Goal: Task Accomplishment & Management: Manage account settings

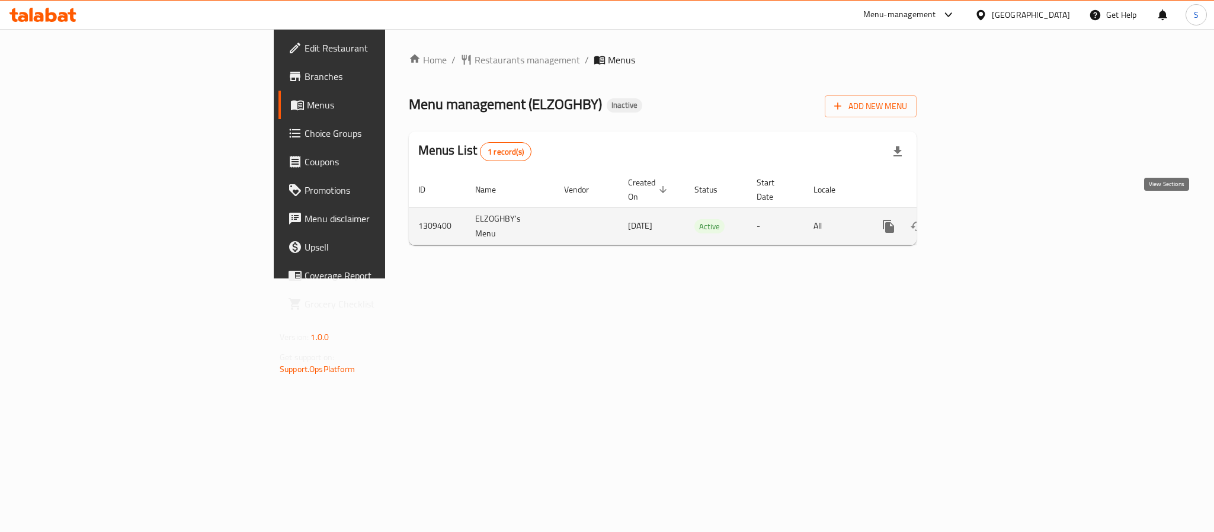
click at [980, 221] on icon "enhanced table" at bounding box center [974, 226] width 11 height 11
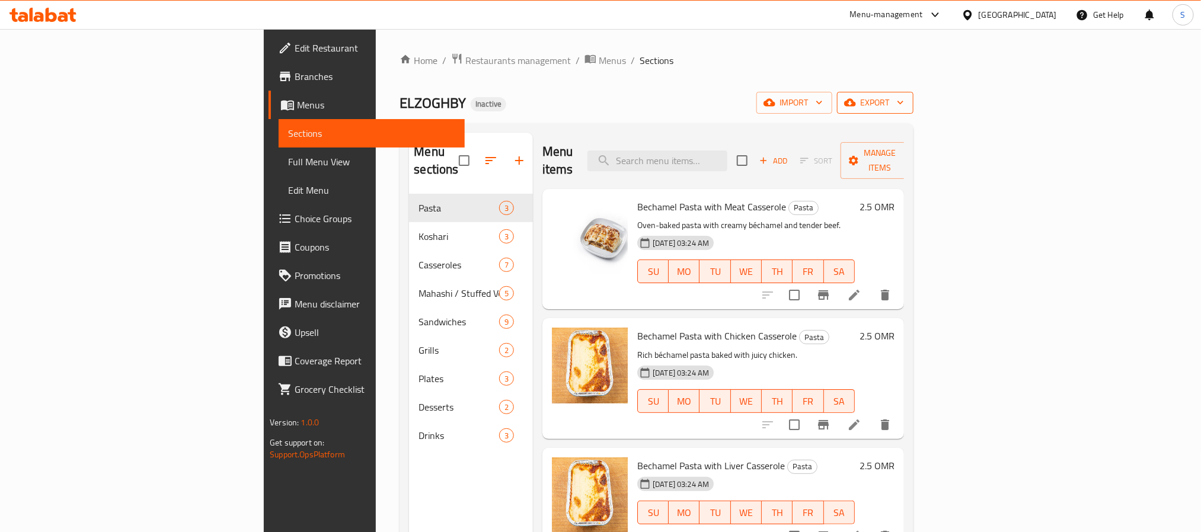
click at [904, 100] on span "export" at bounding box center [874, 102] width 57 height 15
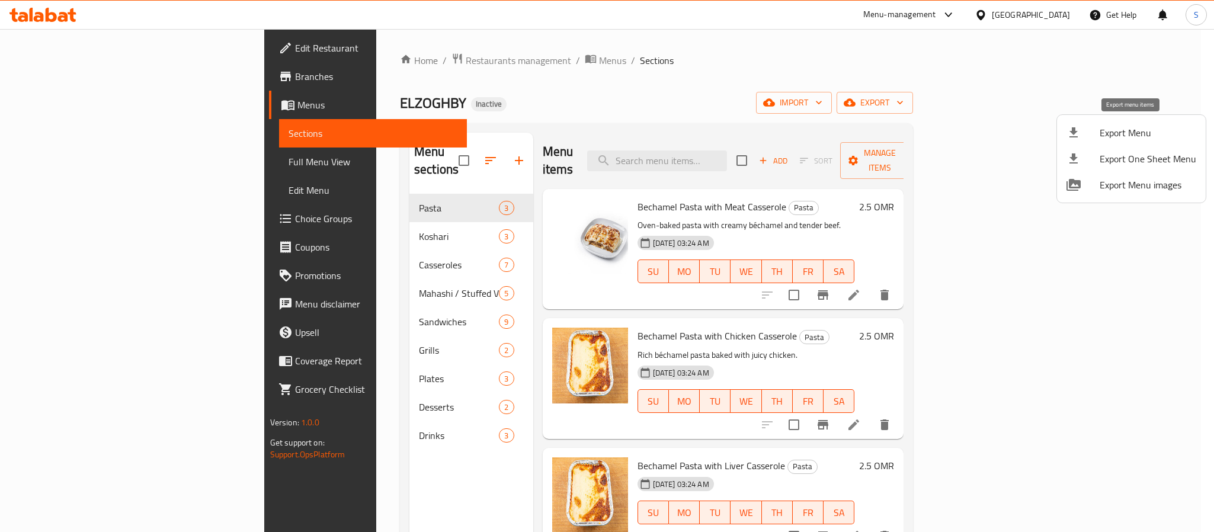
click at [1108, 133] on span "Export Menu" at bounding box center [1148, 133] width 97 height 14
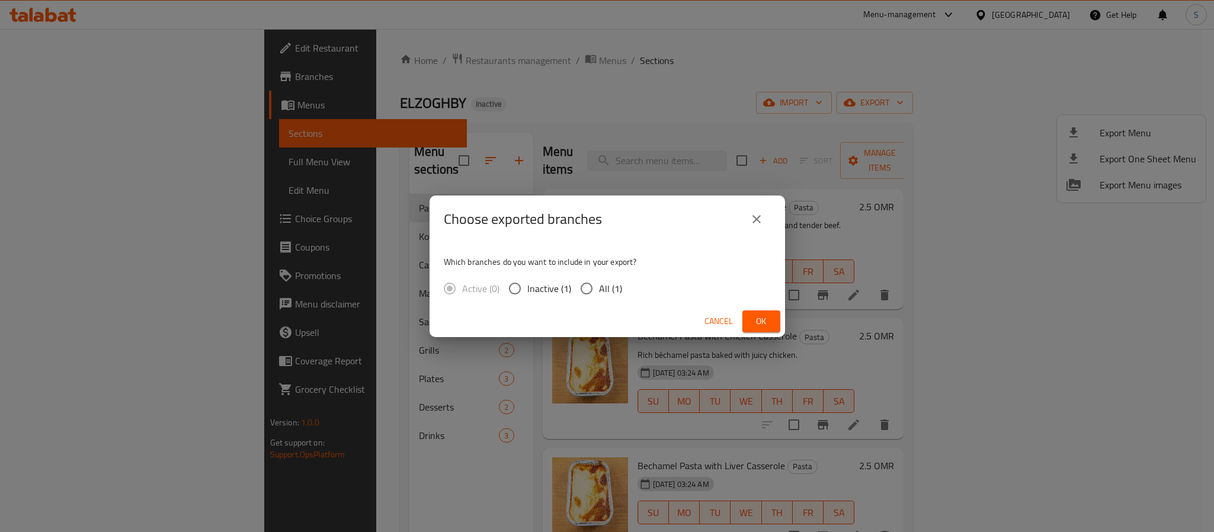
click at [599, 292] on span "All (1)" at bounding box center [610, 289] width 23 height 14
click at [598, 292] on input "All (1)" at bounding box center [586, 288] width 25 height 25
radio input "true"
click at [763, 322] on span "Ok" at bounding box center [761, 321] width 19 height 15
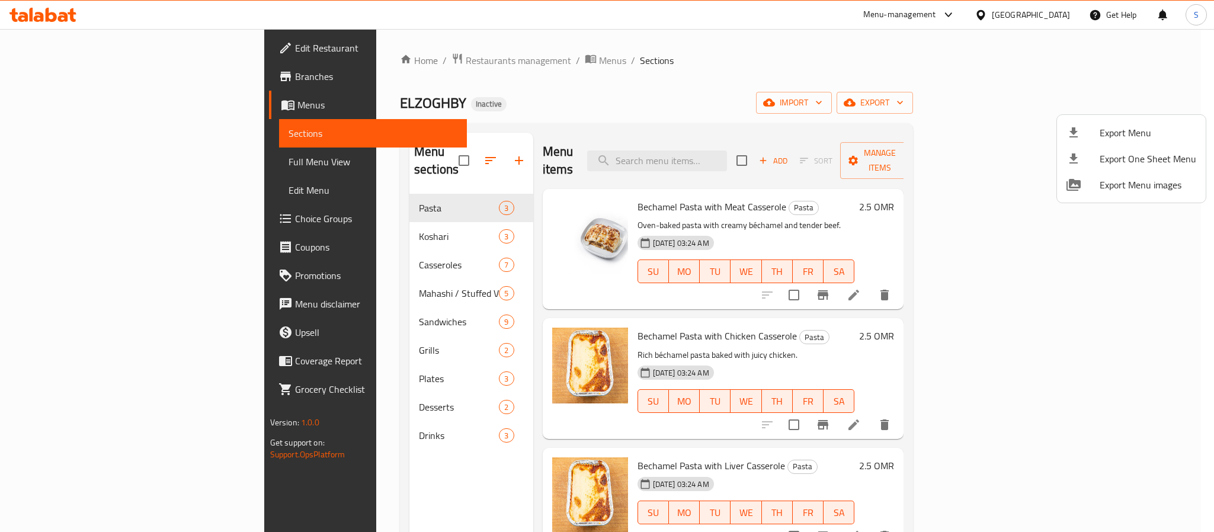
click at [94, 160] on div at bounding box center [607, 266] width 1214 height 532
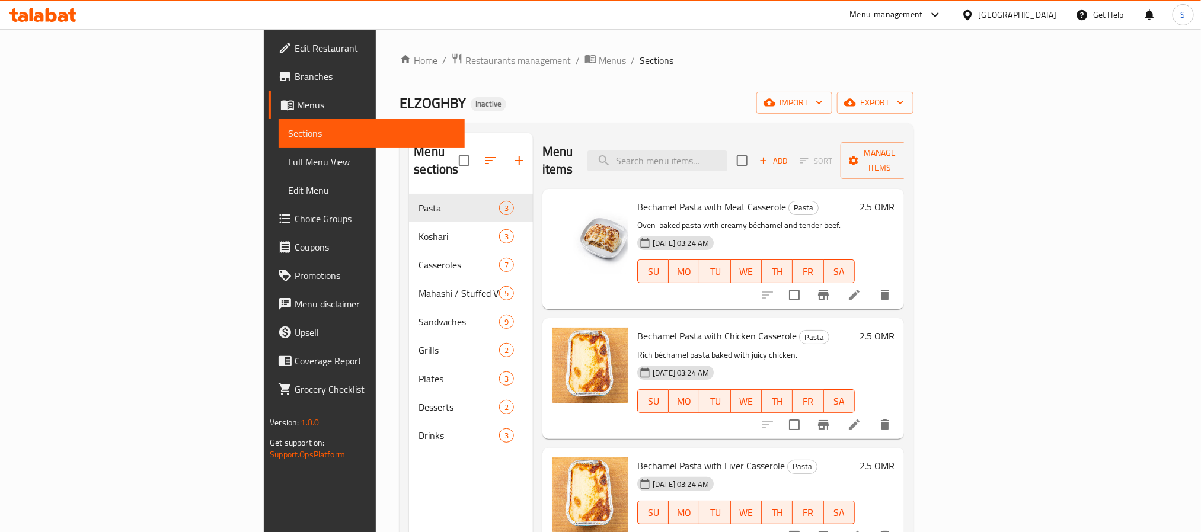
click at [288, 160] on span "Full Menu View" at bounding box center [371, 162] width 167 height 14
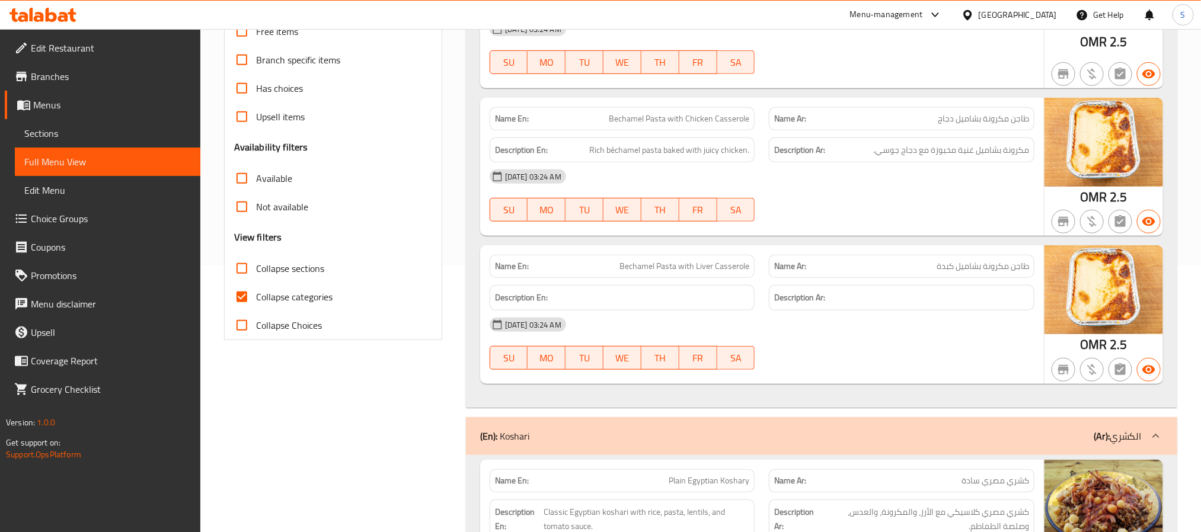
click at [241, 297] on input "Collapse categories" at bounding box center [242, 297] width 28 height 28
checkbox input "false"
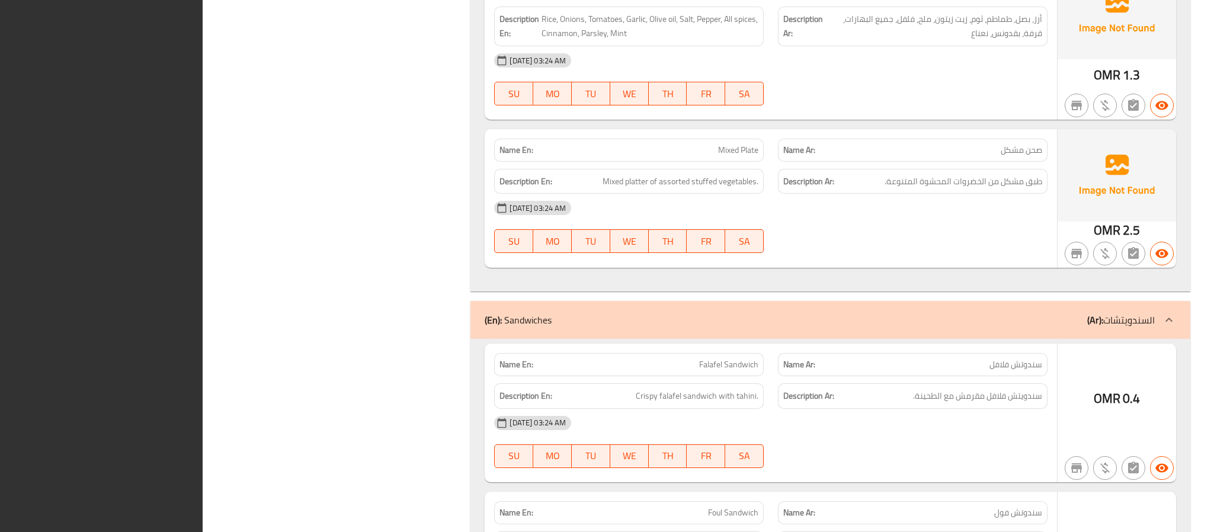
click at [390, 280] on div "Filter Branches Branches Popular filters Free items Branch specific items Has c…" at bounding box center [341, 478] width 245 height 6427
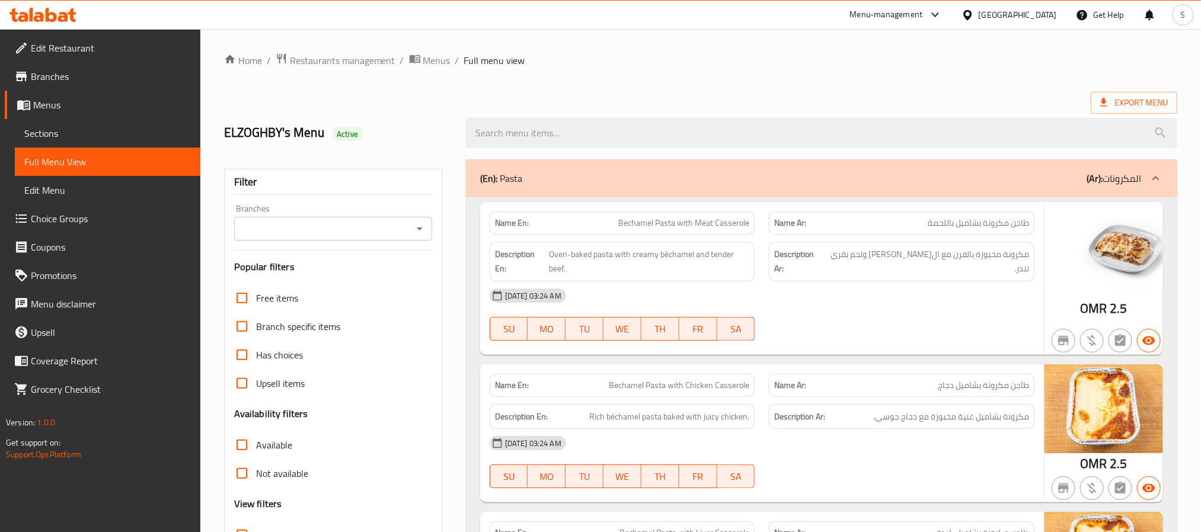
scroll to position [178, 0]
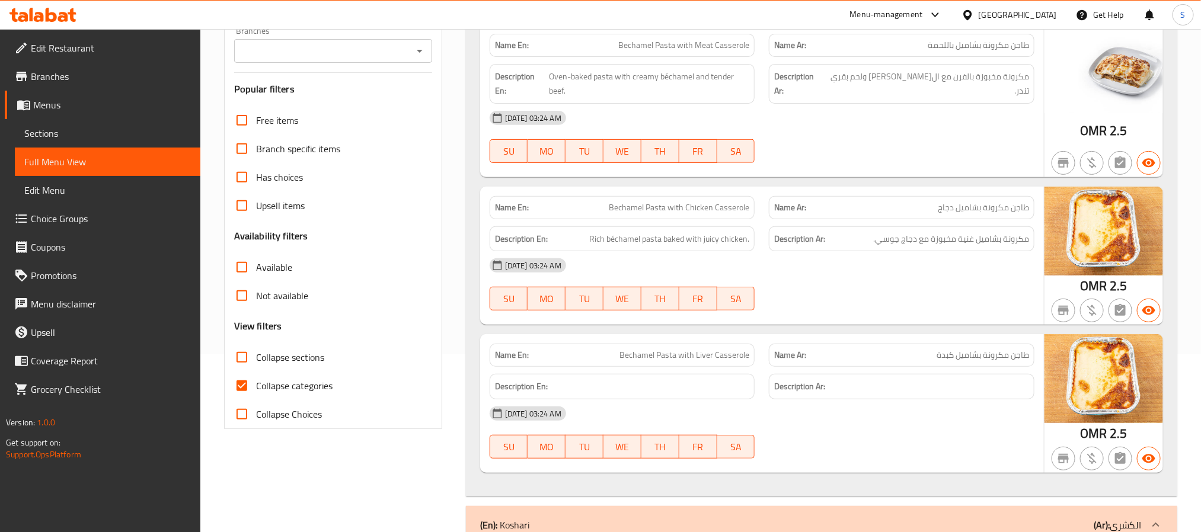
click at [245, 390] on input "Collapse categories" at bounding box center [242, 386] width 28 height 28
checkbox input "false"
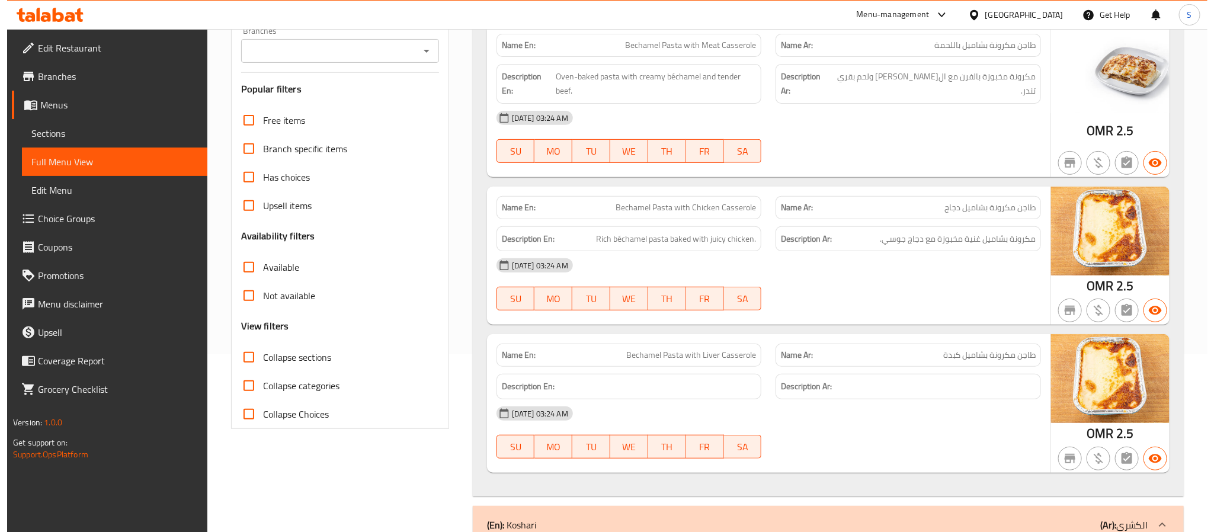
scroll to position [0, 0]
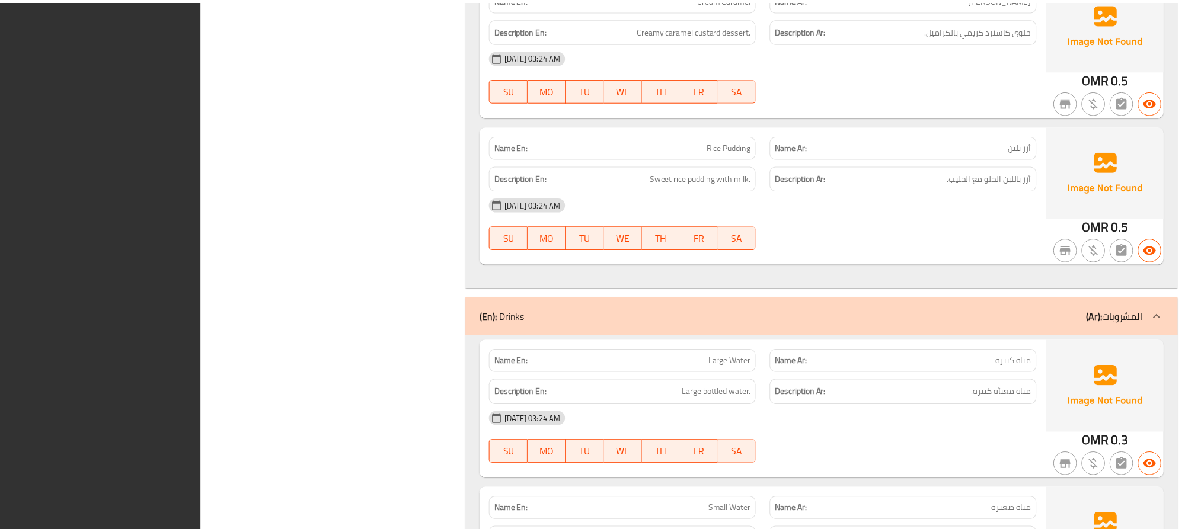
scroll to position [6105, 0]
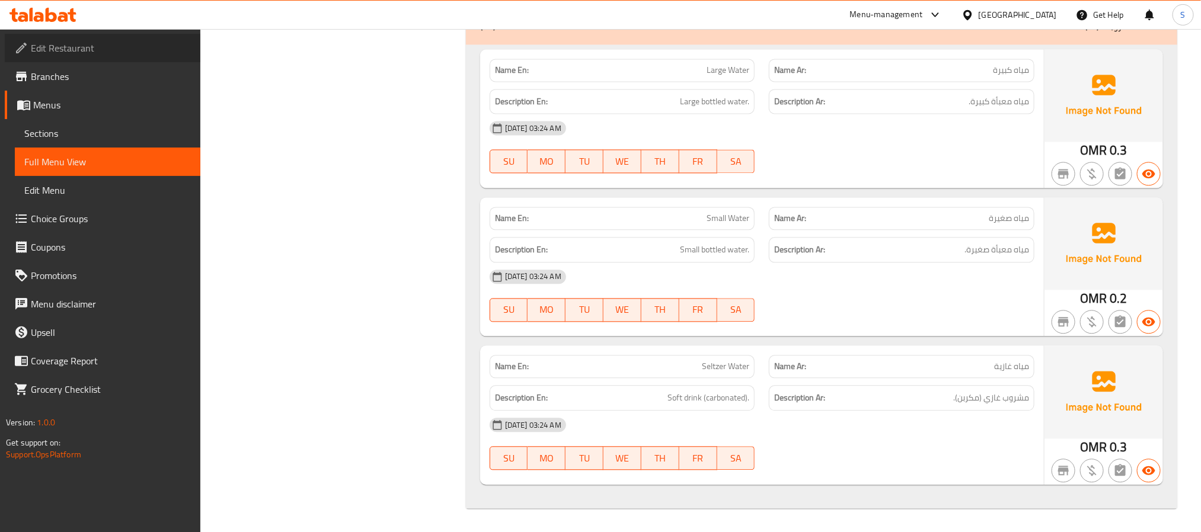
click at [111, 41] on span "Edit Restaurant" at bounding box center [111, 48] width 160 height 14
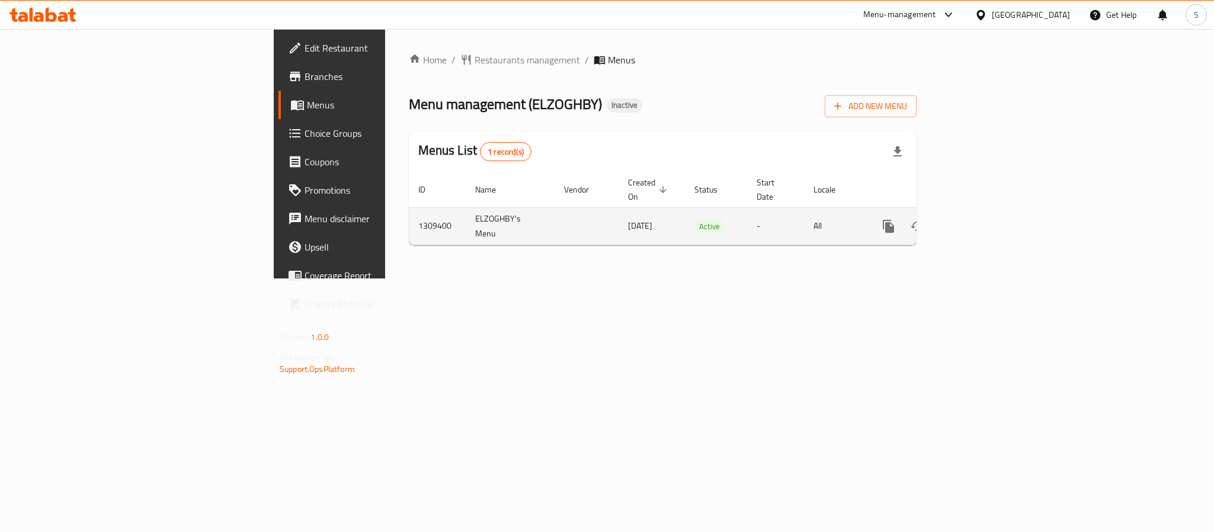
click at [989, 212] on link "enhanced table" at bounding box center [974, 226] width 28 height 28
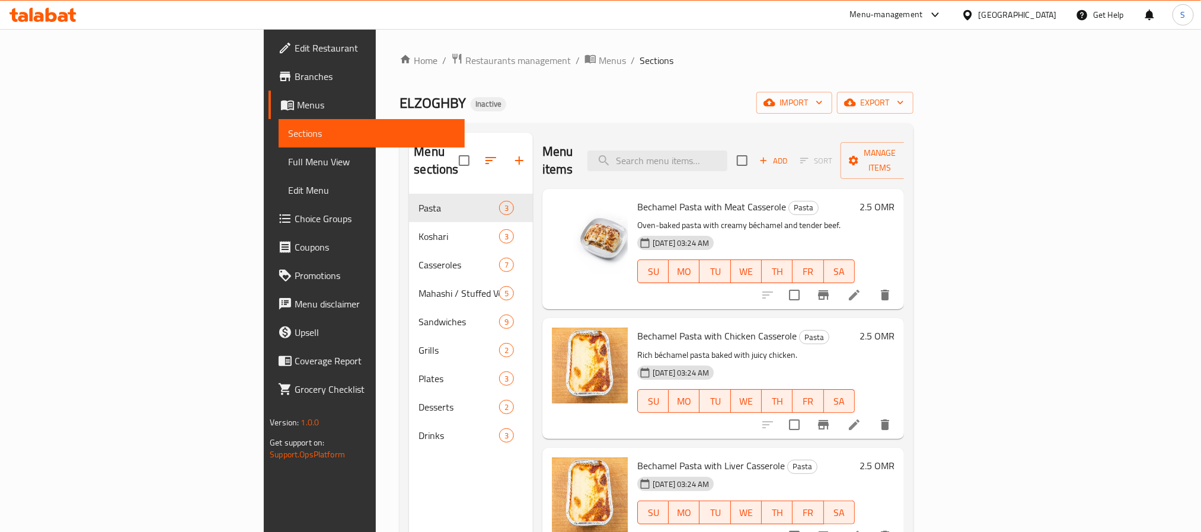
click at [288, 155] on span "Full Menu View" at bounding box center [371, 162] width 167 height 14
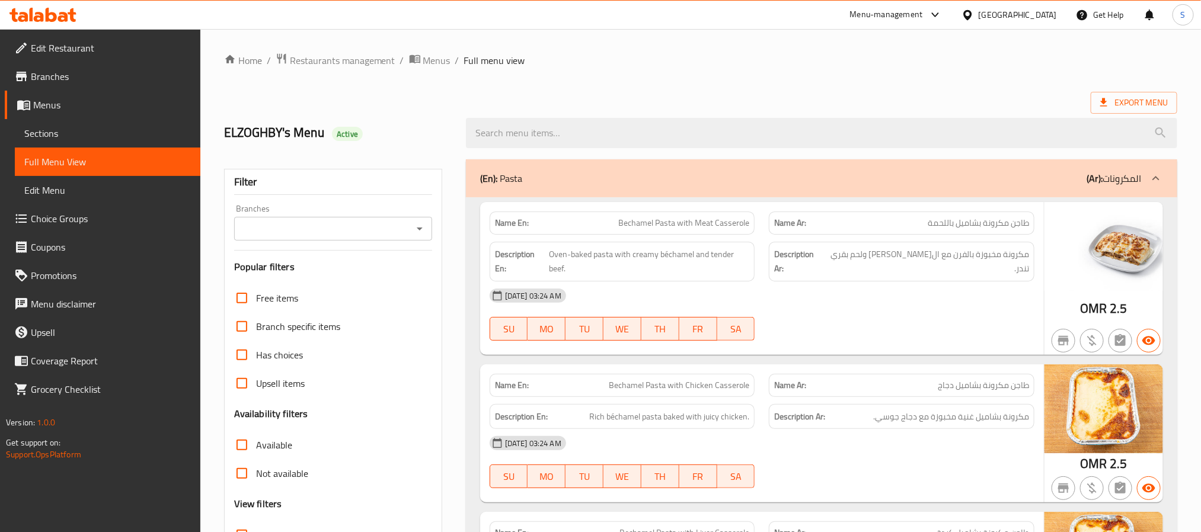
click at [506, 215] on div "Name En: Bechamel Pasta with Meat Casserole" at bounding box center [623, 223] width 266 height 23
click at [509, 228] on strong "Name En:" at bounding box center [512, 223] width 34 height 12
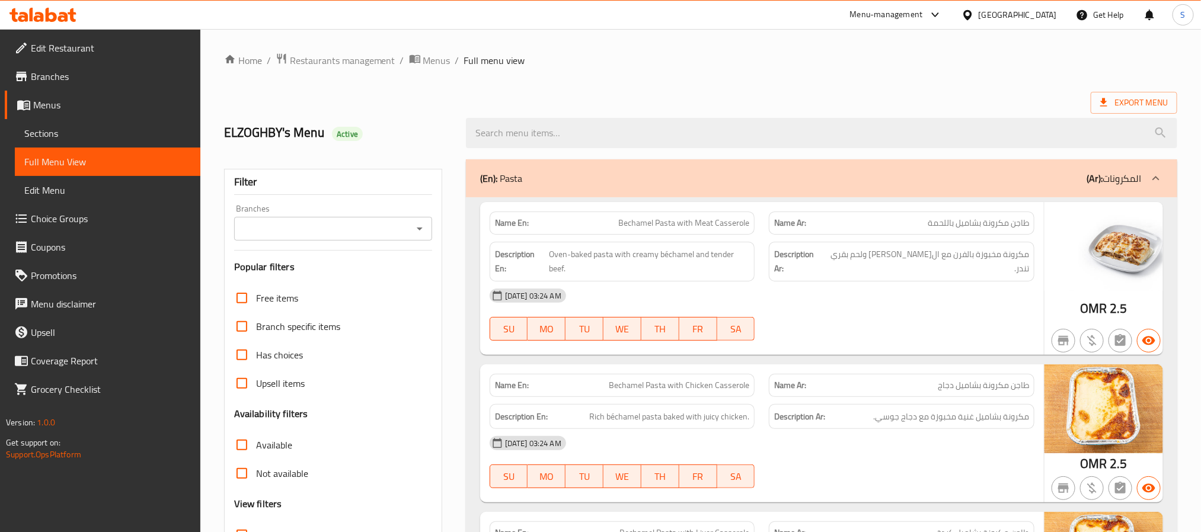
click at [1037, 9] on div "Oman" at bounding box center [1018, 14] width 78 height 13
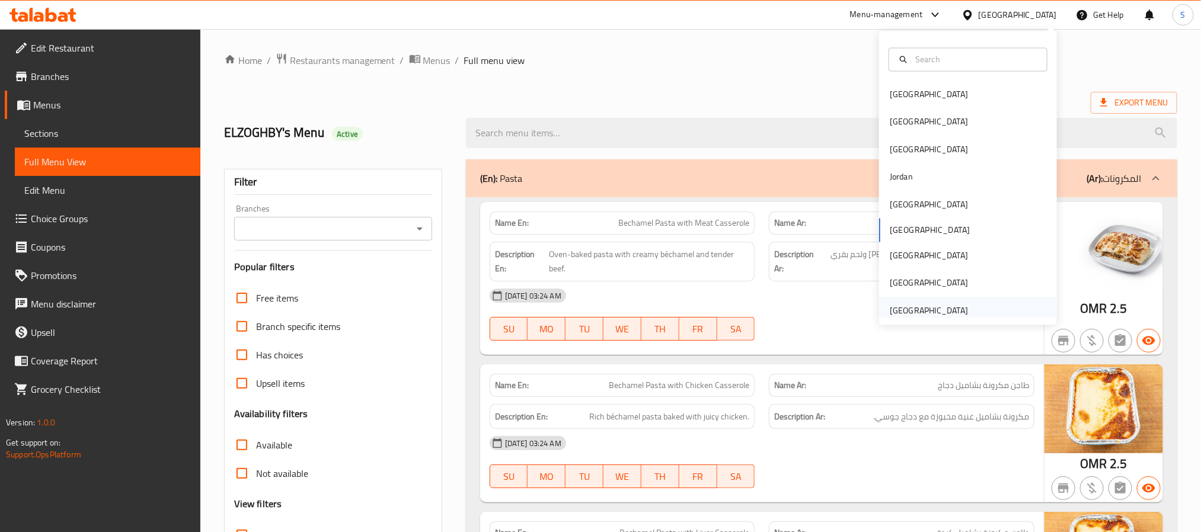
click at [925, 312] on div "[GEOGRAPHIC_DATA]" at bounding box center [929, 310] width 78 height 13
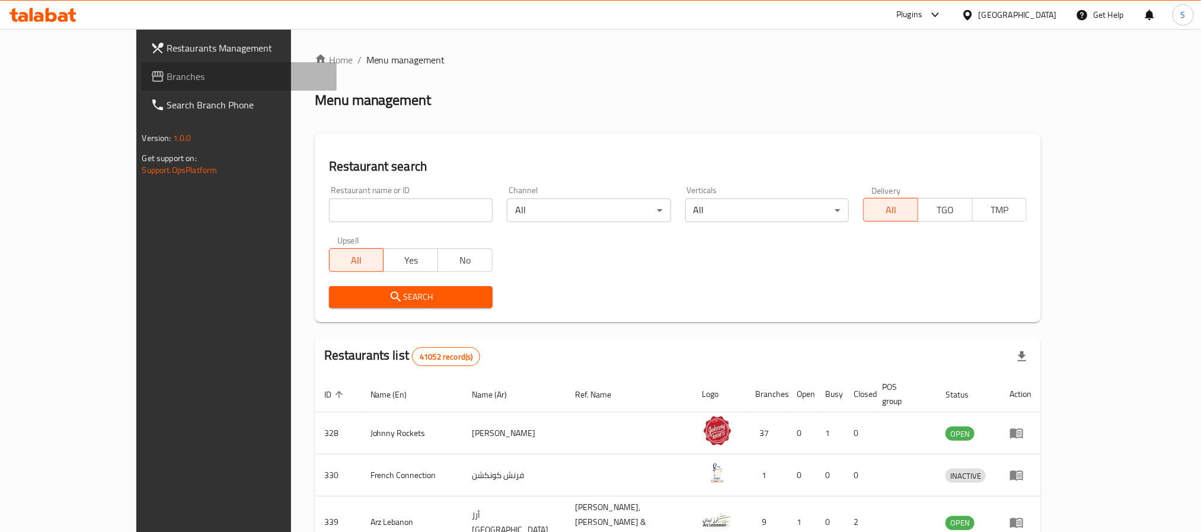
click at [167, 81] on span "Branches" at bounding box center [247, 76] width 160 height 14
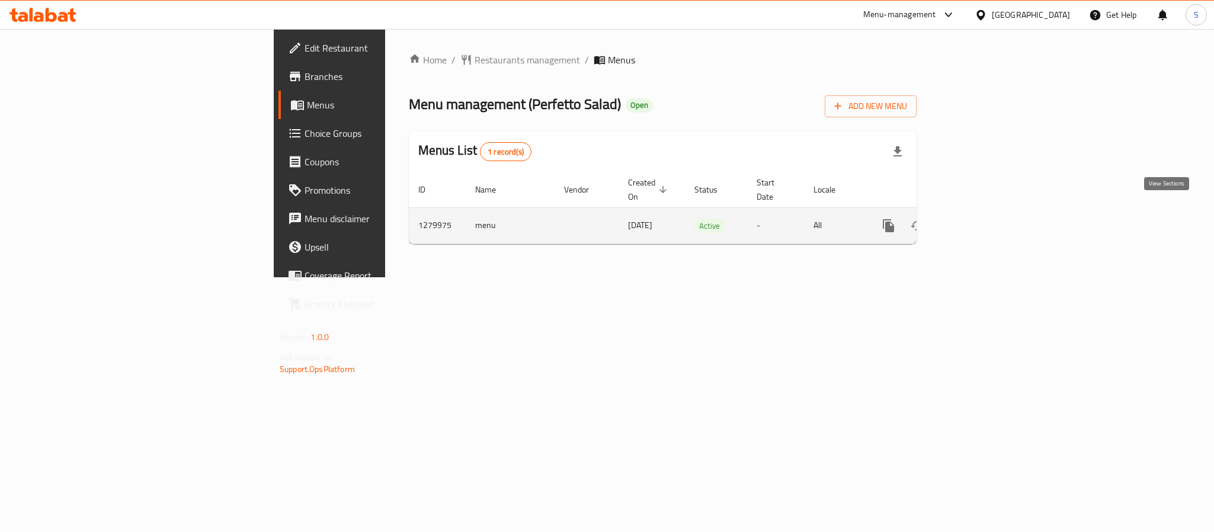
click at [989, 212] on link "enhanced table" at bounding box center [974, 226] width 28 height 28
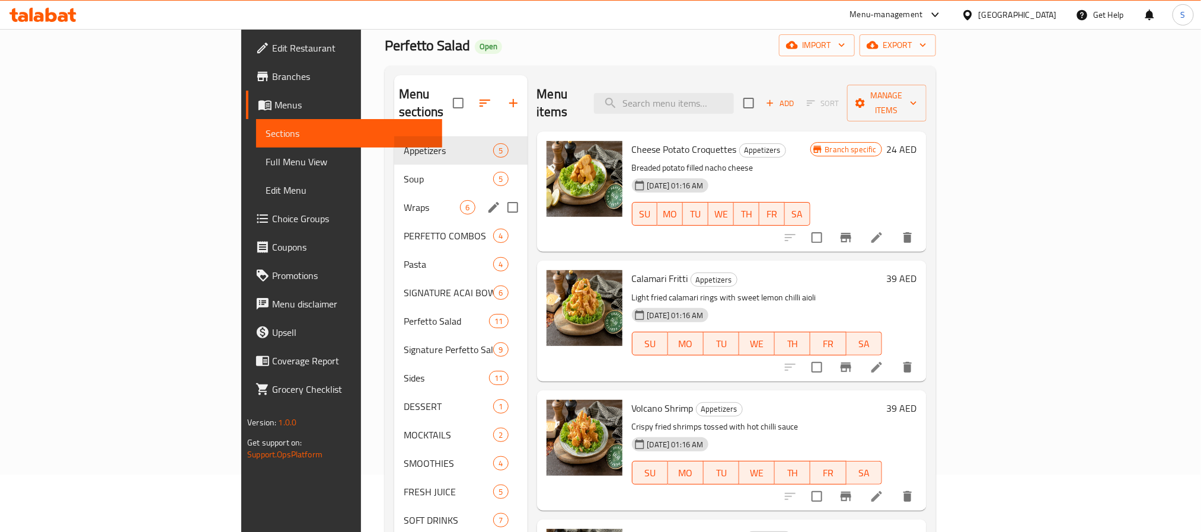
scroll to position [89, 0]
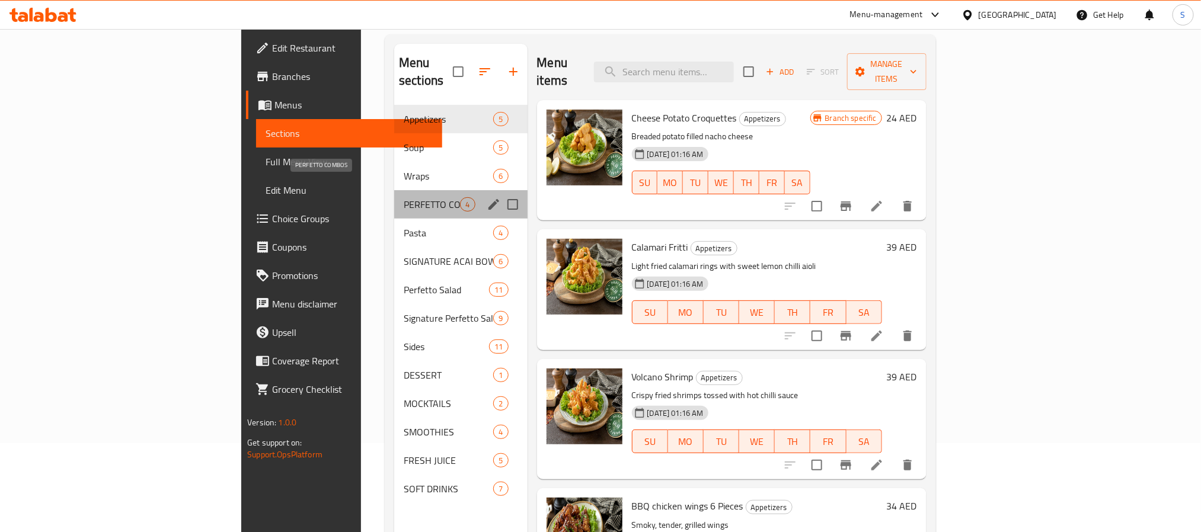
click at [404, 197] on span "PERFETTO COMBOS" at bounding box center [432, 204] width 56 height 14
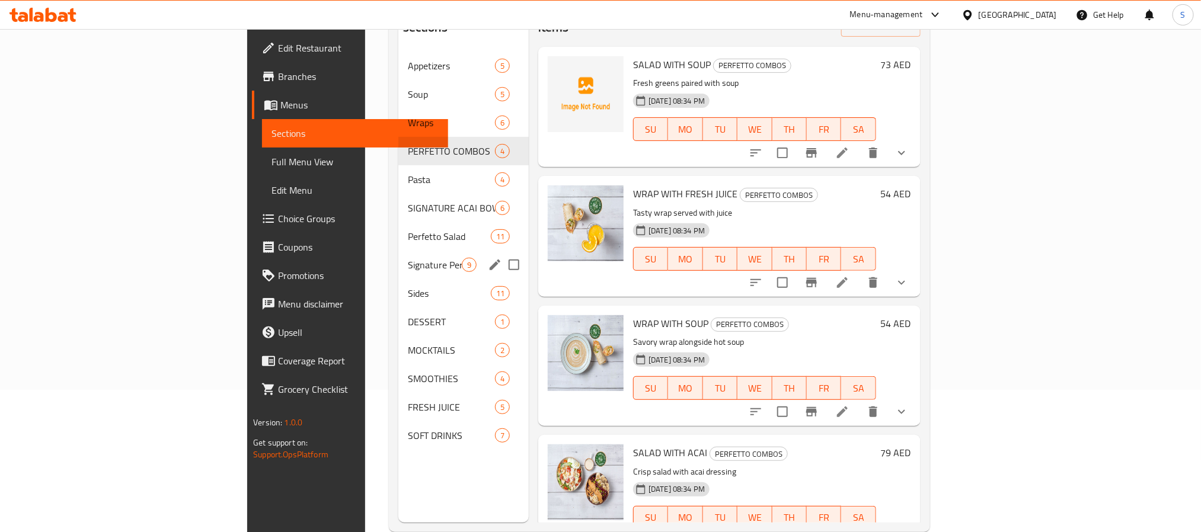
scroll to position [166, 0]
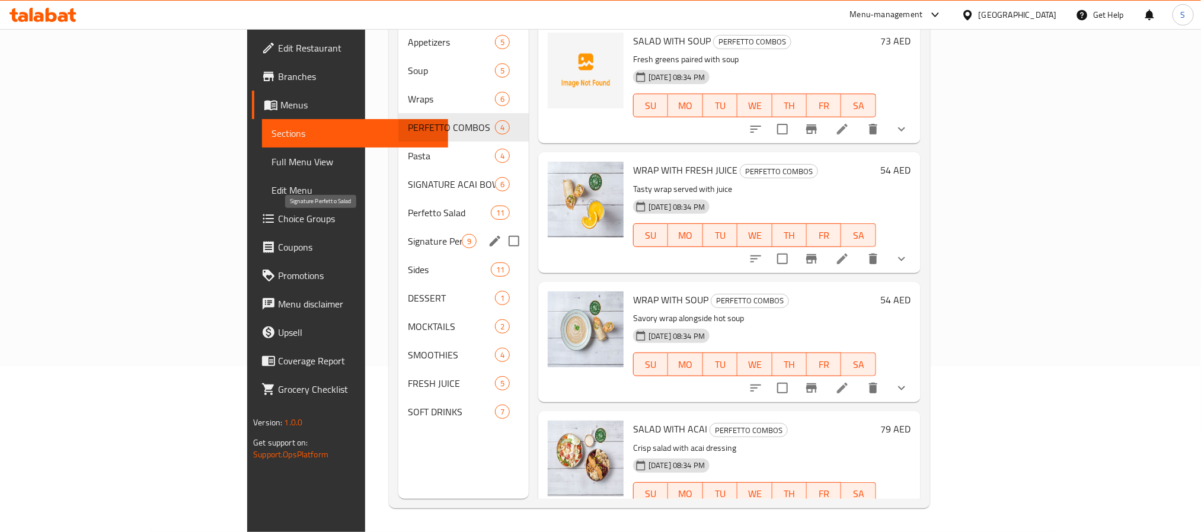
click at [408, 234] on span "Signature Perfetto Salad" at bounding box center [435, 241] width 54 height 14
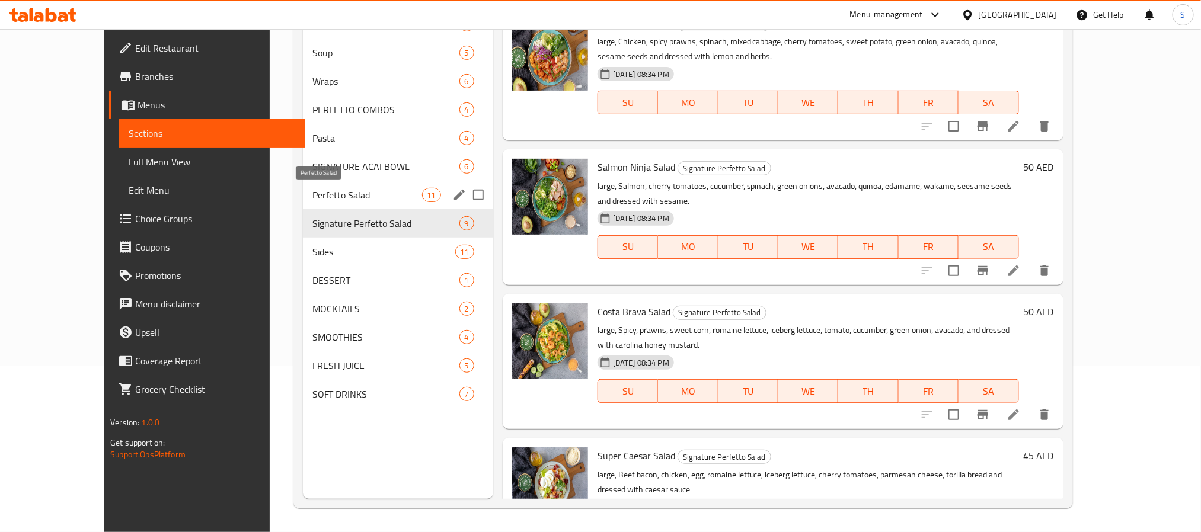
click at [320, 190] on span "Perfetto Salad" at bounding box center [366, 195] width 109 height 14
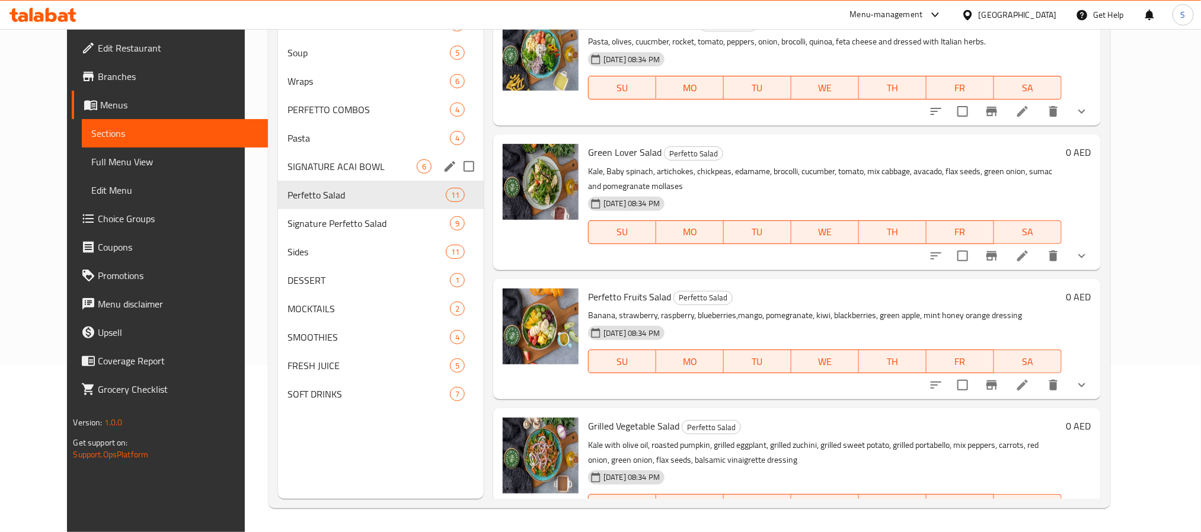
click at [354, 160] on span "SIGNATURE ACAI BOWL" at bounding box center [351, 166] width 129 height 14
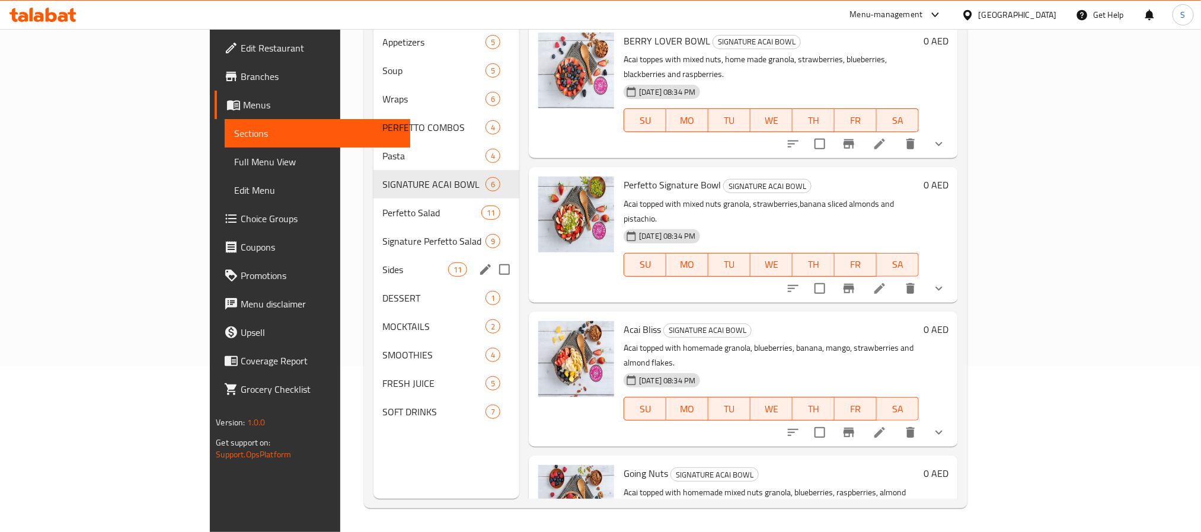
click at [373, 255] on div "Sides 11" at bounding box center [446, 269] width 146 height 28
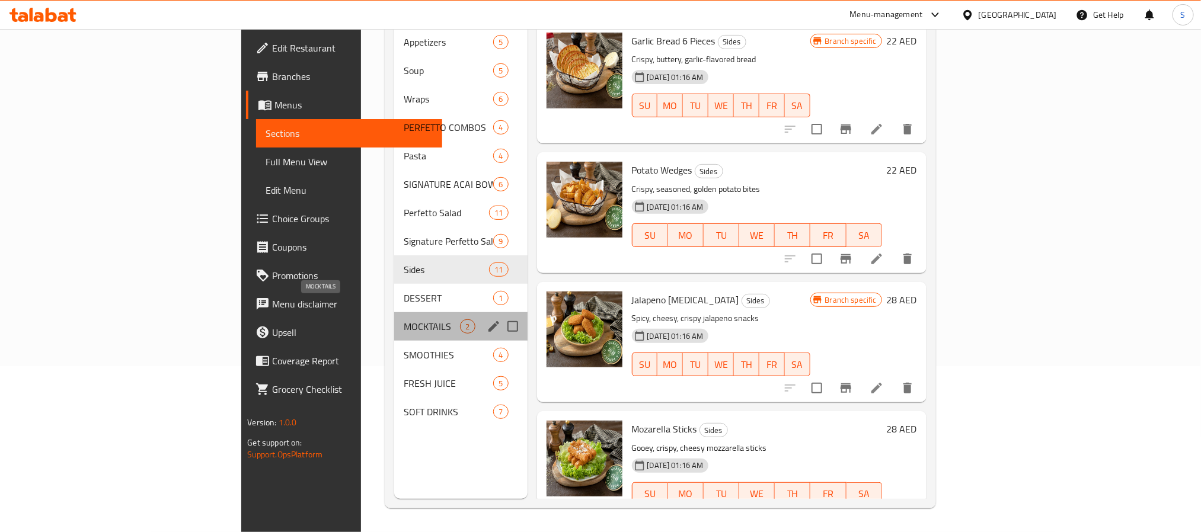
click at [404, 319] on span "MOCKTAILS" at bounding box center [432, 326] width 56 height 14
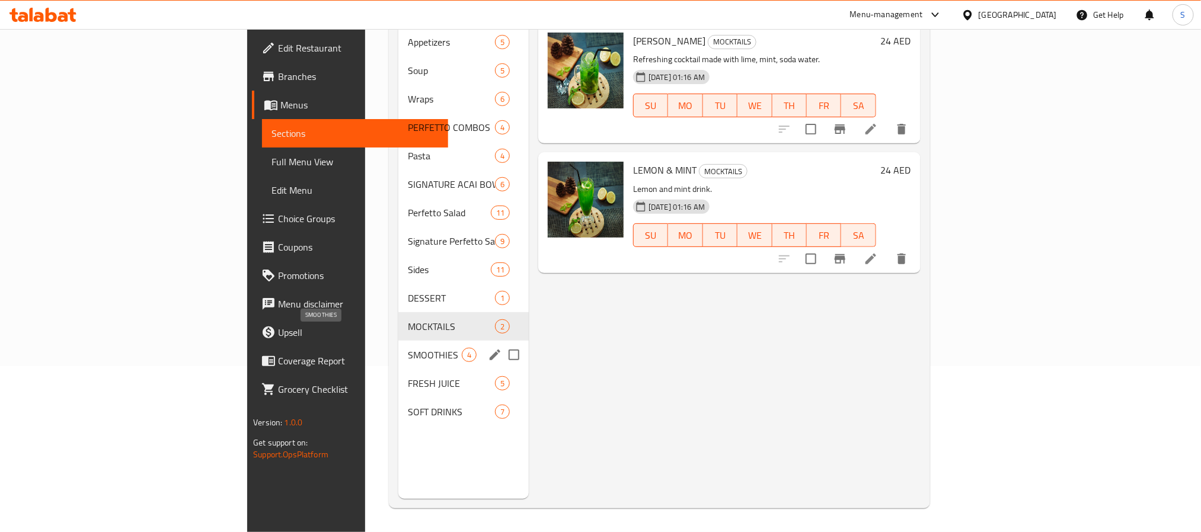
click at [408, 348] on span "SMOOTHIES" at bounding box center [435, 355] width 54 height 14
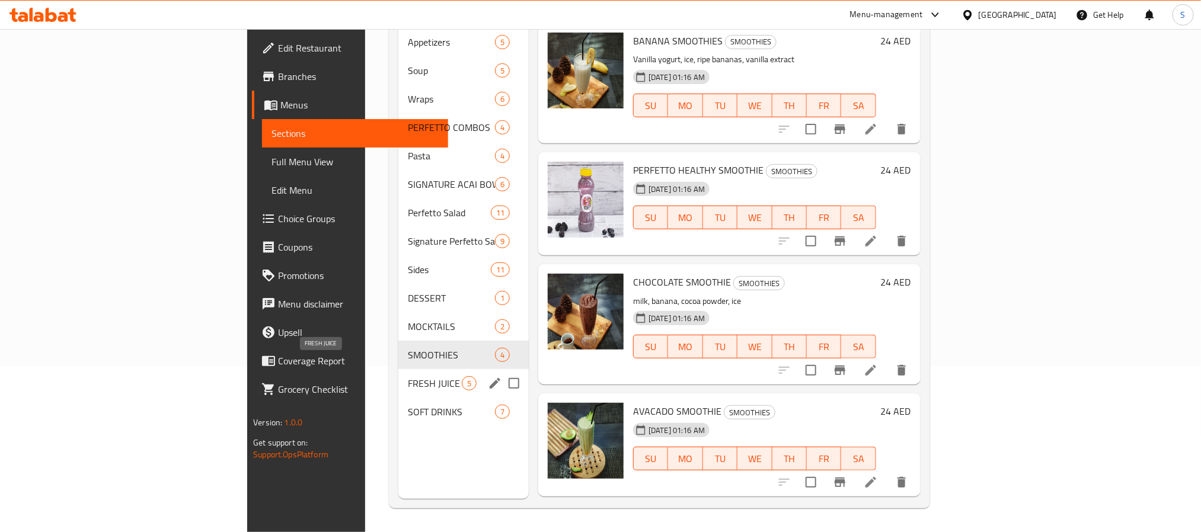
click at [408, 376] on span "FRESH JUICE" at bounding box center [435, 383] width 54 height 14
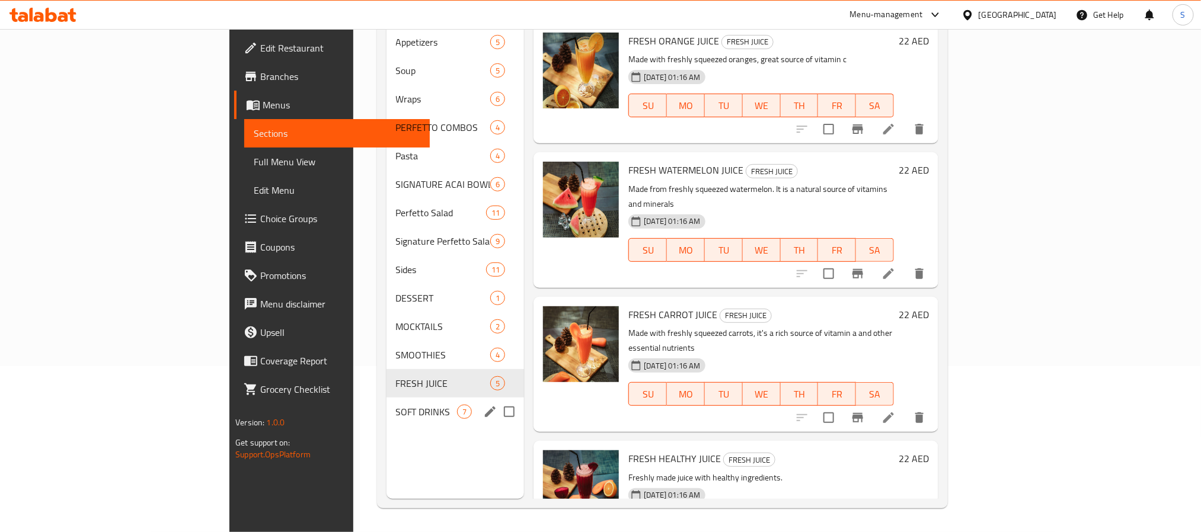
click at [386, 398] on div "SOFT DRINKS 7" at bounding box center [455, 412] width 138 height 28
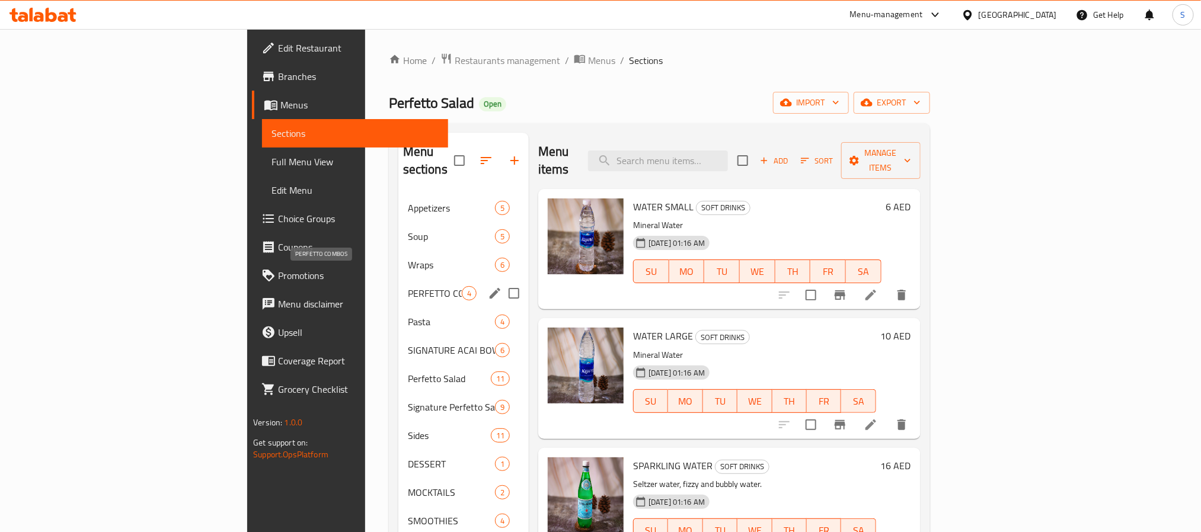
click at [408, 286] on span "PERFETTO COMBOS" at bounding box center [435, 293] width 54 height 14
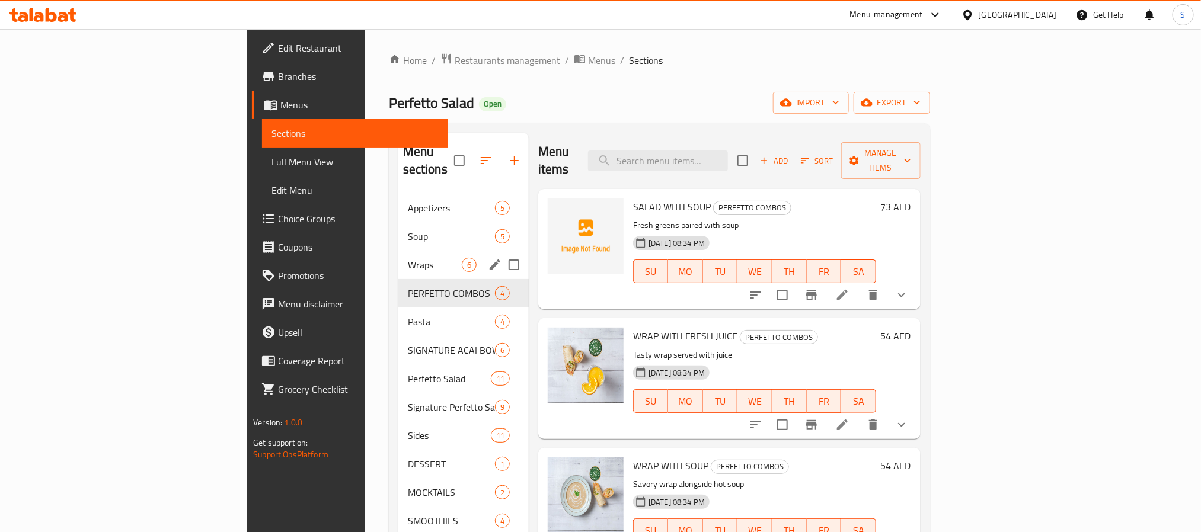
click at [398, 251] on div "Wraps 6" at bounding box center [463, 265] width 130 height 28
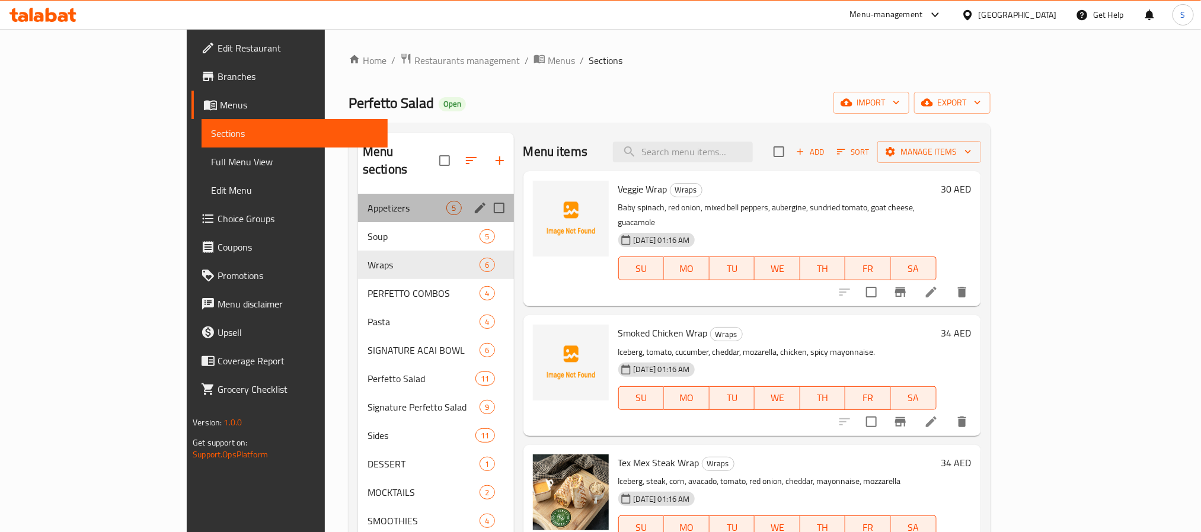
click at [358, 203] on div "Appetizers 5" at bounding box center [436, 208] width 156 height 28
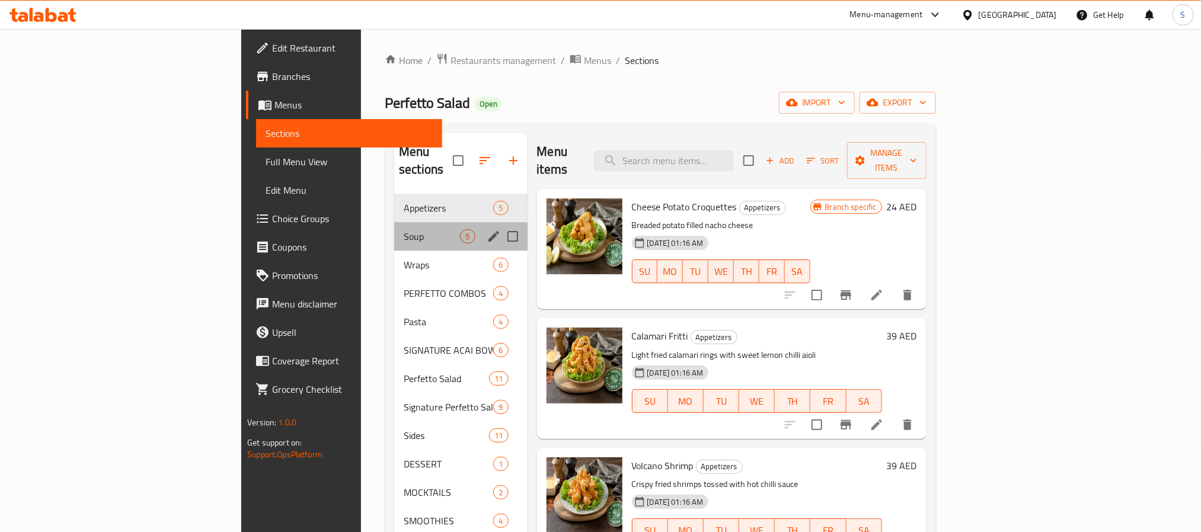
click at [394, 226] on div "Soup 5" at bounding box center [460, 236] width 133 height 28
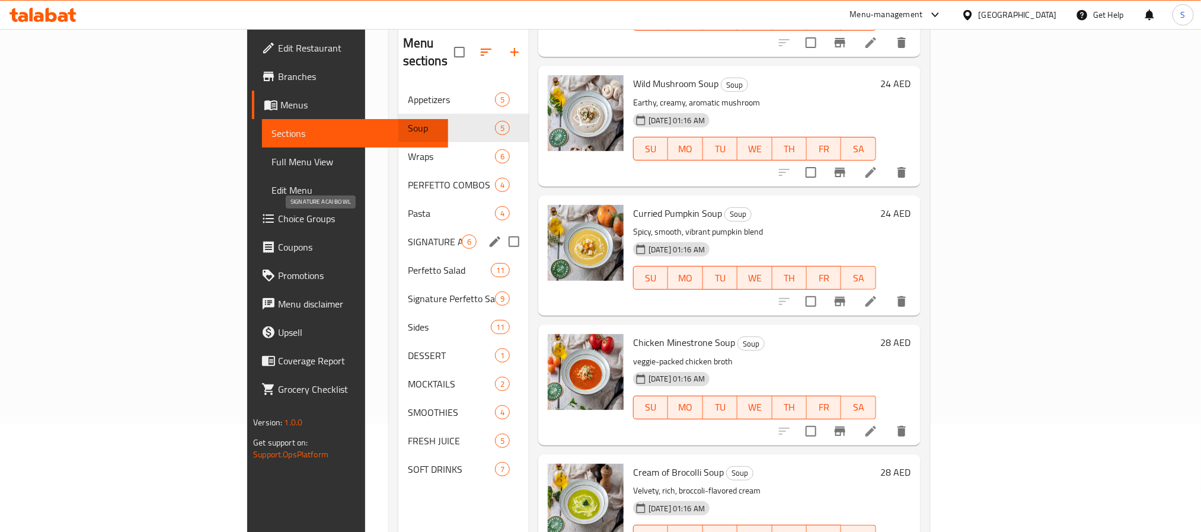
scroll to position [77, 0]
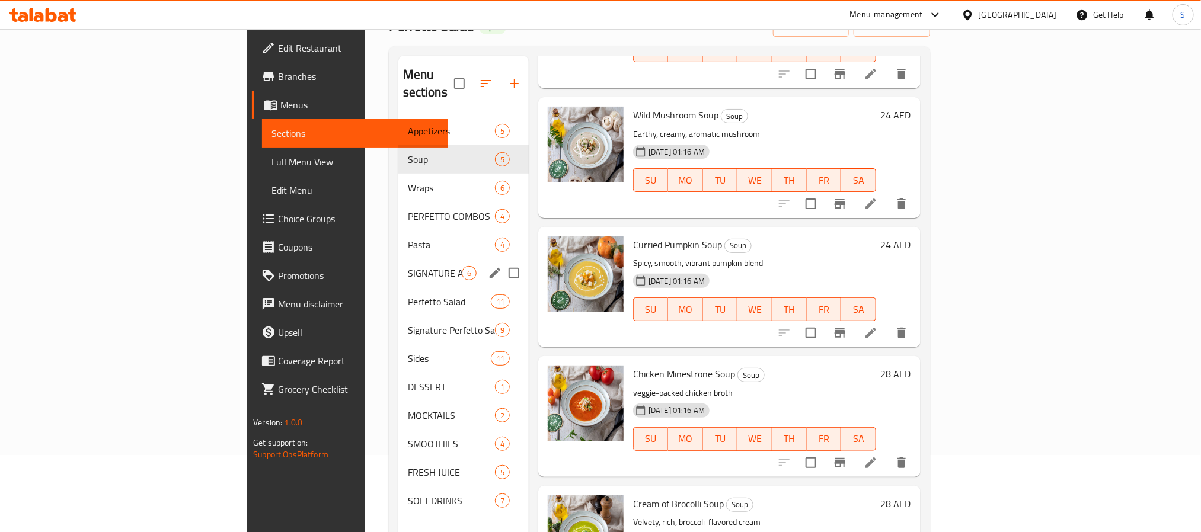
click at [398, 259] on div "SIGNATURE ACAI BOWL 6" at bounding box center [463, 273] width 130 height 28
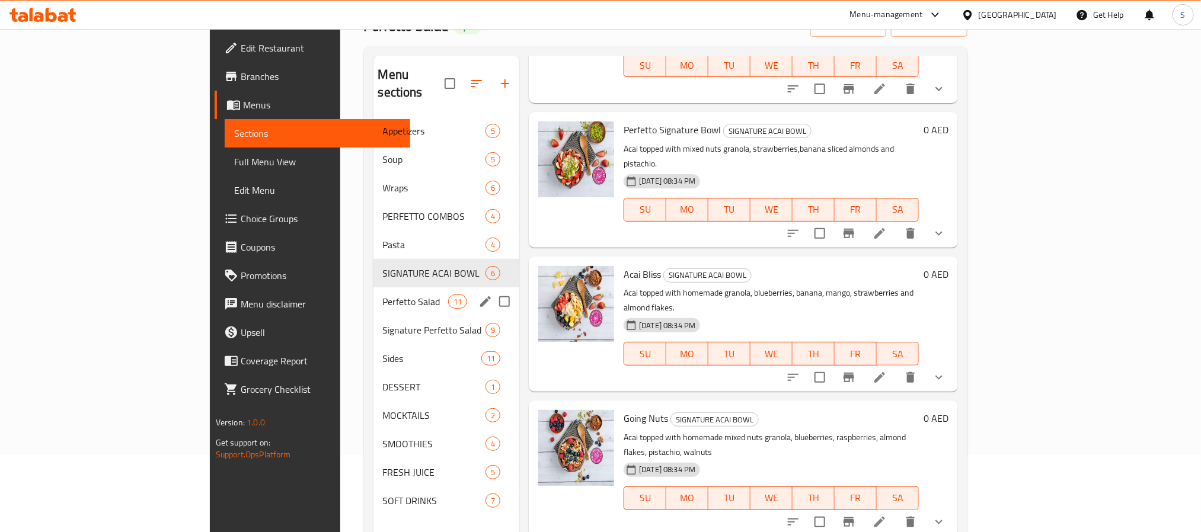
click at [373, 287] on div "Perfetto Salad 11" at bounding box center [446, 301] width 146 height 28
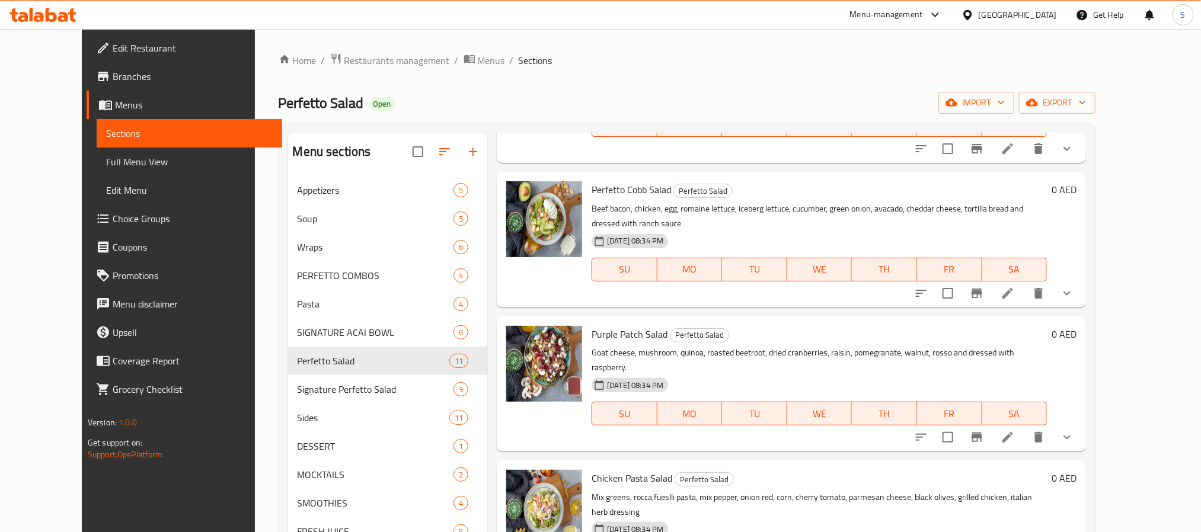
click at [136, 34] on link "Edit Restaurant" at bounding box center [185, 48] width 196 height 28
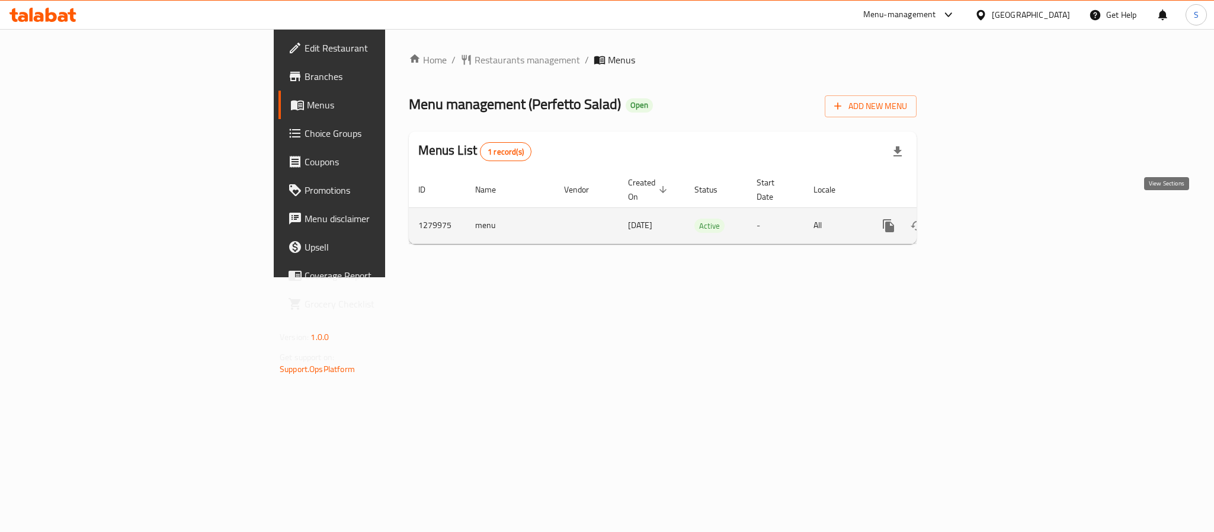
click at [982, 219] on icon "enhanced table" at bounding box center [974, 226] width 14 height 14
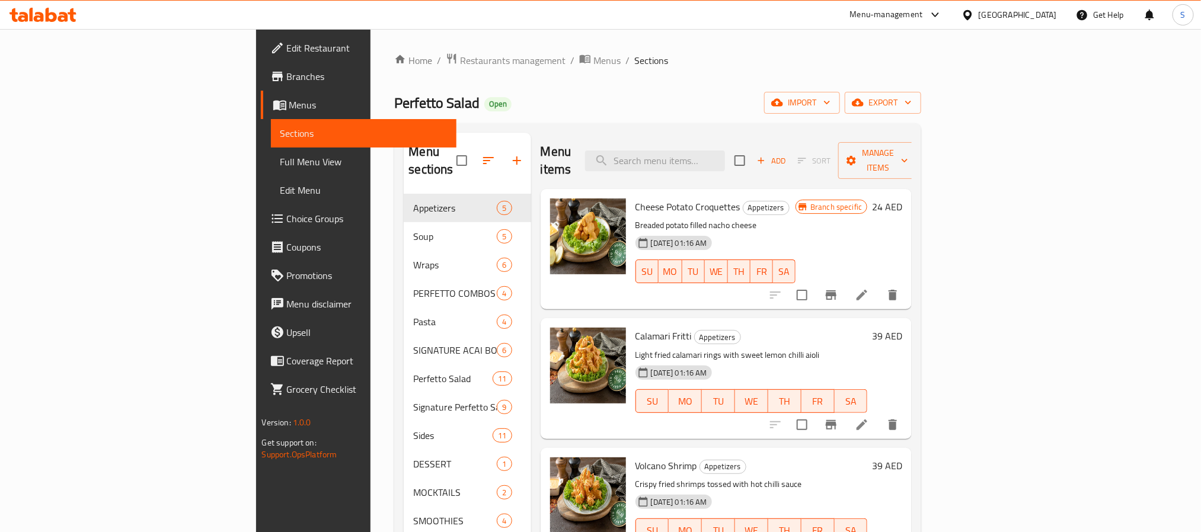
click at [280, 159] on span "Full Menu View" at bounding box center [363, 162] width 167 height 14
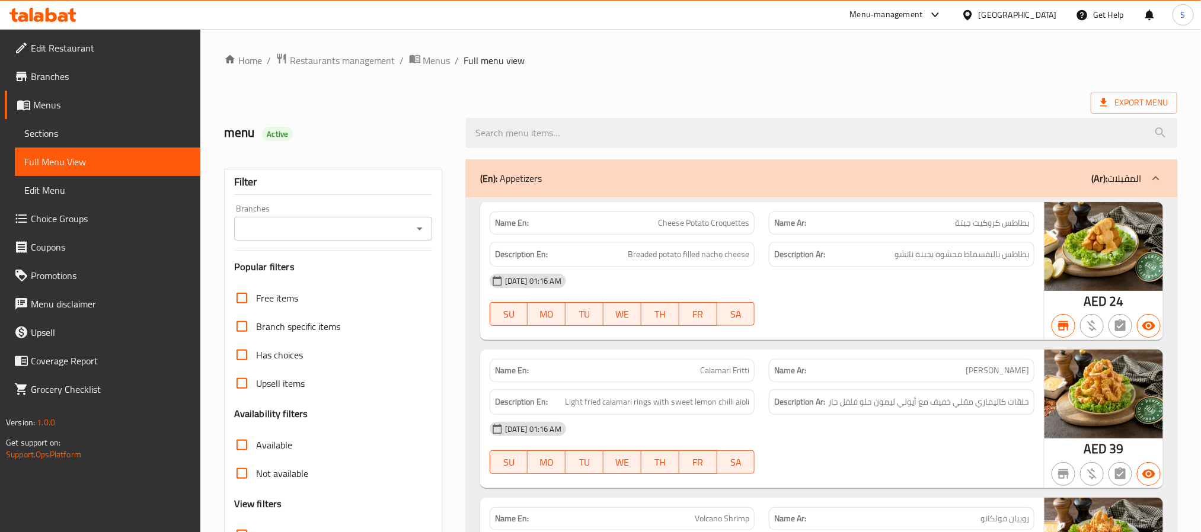
click at [424, 233] on icon "Open" at bounding box center [420, 229] width 14 height 14
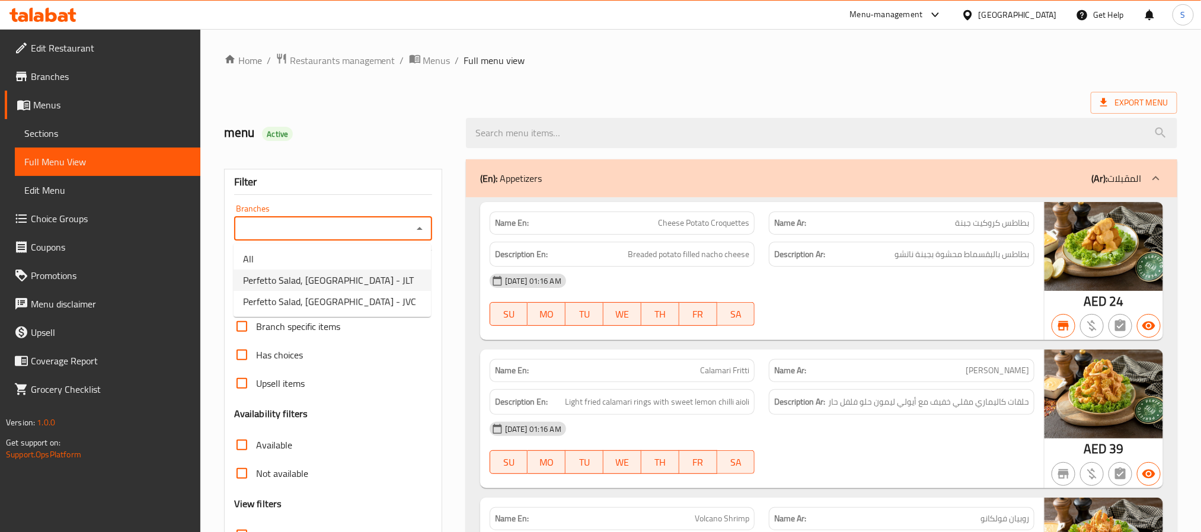
click at [402, 280] on span "Perfetto Salad, Jumeirah Lakes Towers - JLT" at bounding box center [328, 280] width 171 height 14
type input "Perfetto Salad, Jumeirah Lakes Towers - JLT"
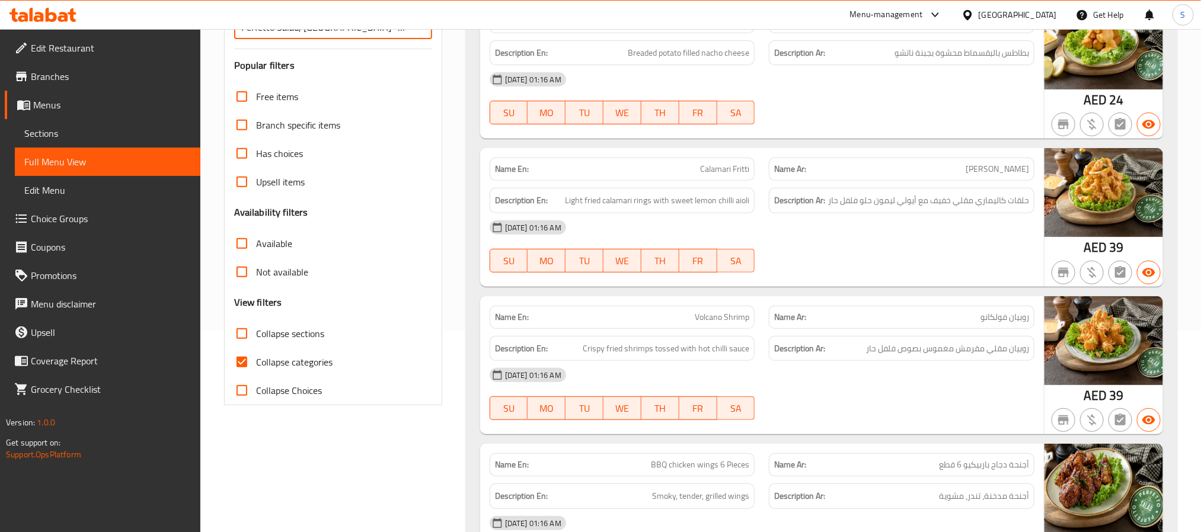
scroll to position [366, 0]
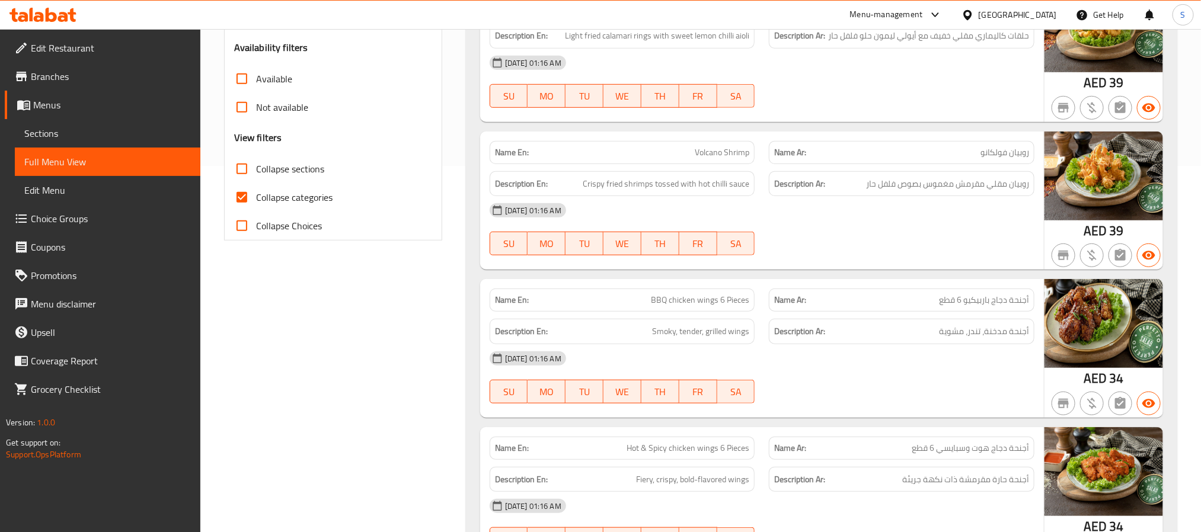
click at [245, 193] on input "Collapse categories" at bounding box center [242, 197] width 28 height 28
checkbox input "false"
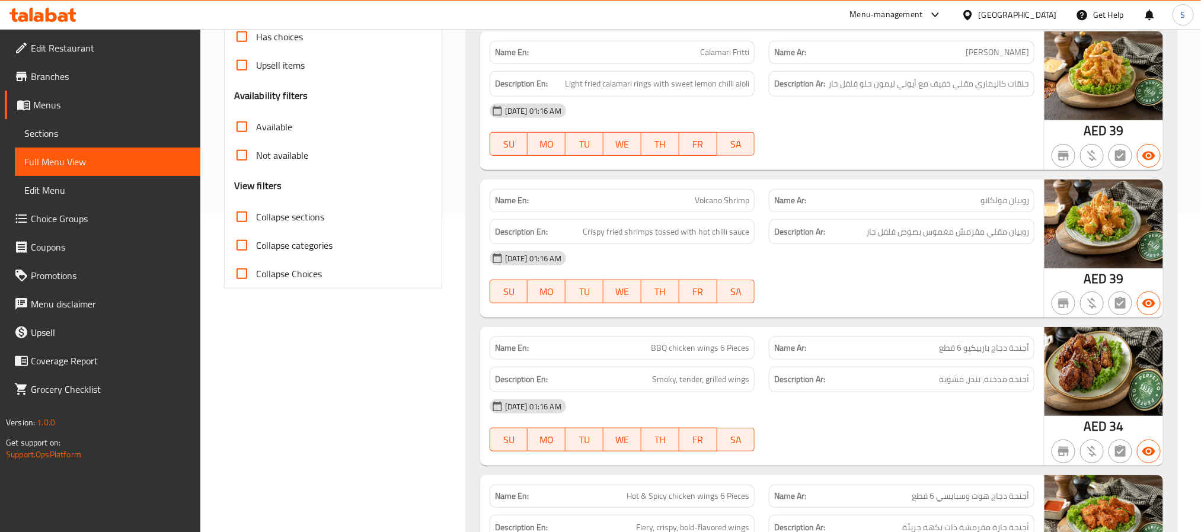
scroll to position [277, 0]
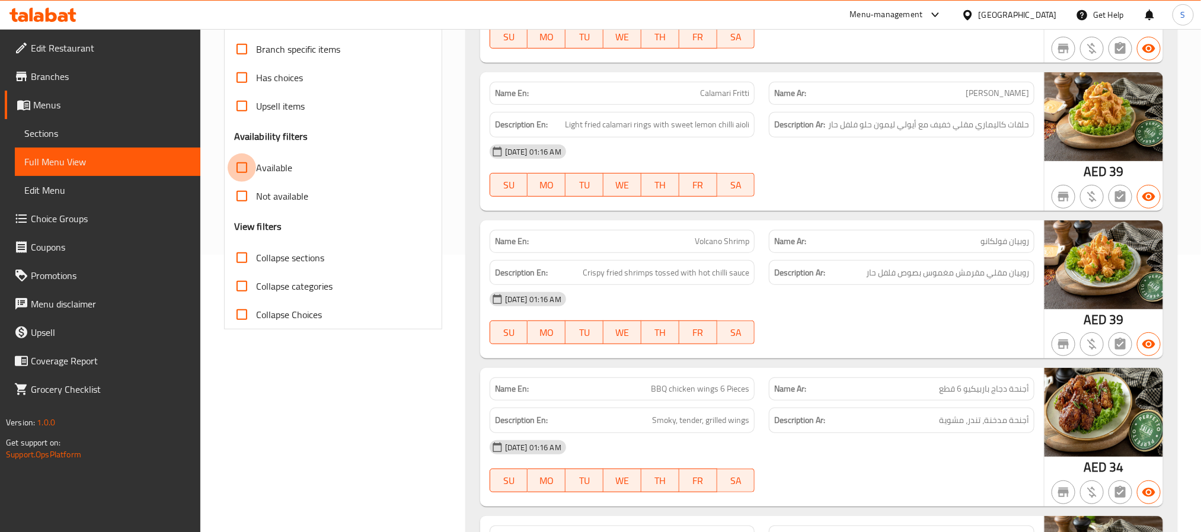
click at [239, 165] on input "Available" at bounding box center [242, 168] width 28 height 28
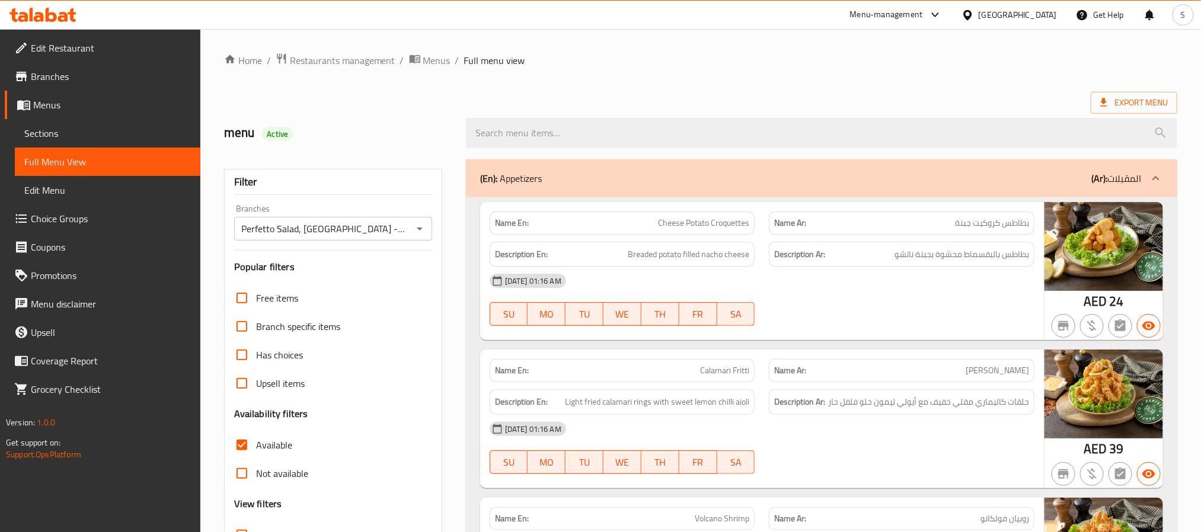
click at [517, 226] on strong "Name En:" at bounding box center [512, 223] width 34 height 12
copy strong "Name En:"
click at [242, 439] on input "Available" at bounding box center [242, 445] width 28 height 28
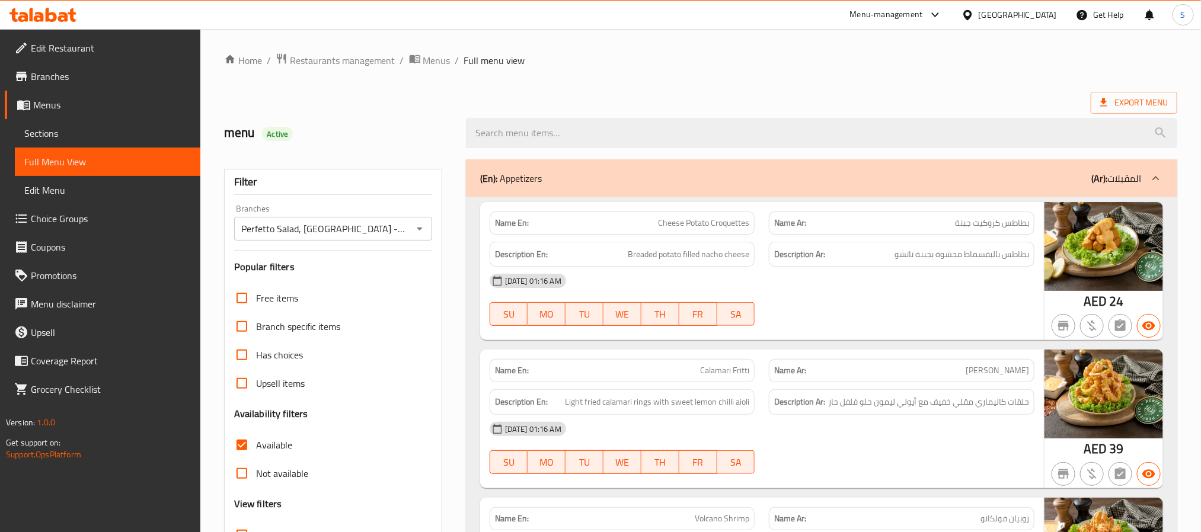
checkbox input "false"
click at [237, 477] on input "Not available" at bounding box center [242, 473] width 28 height 28
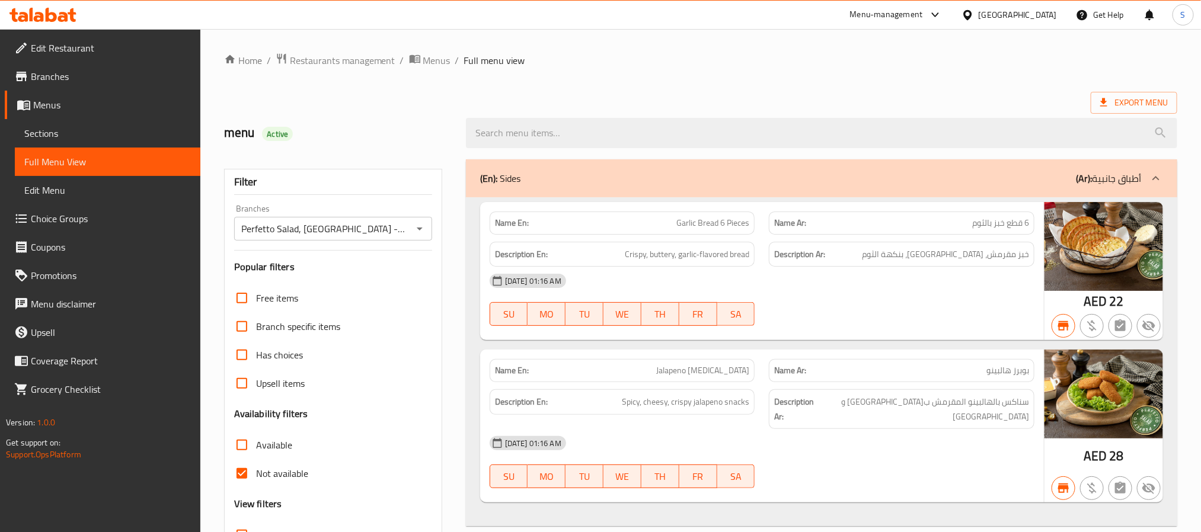
click at [513, 228] on strong "Name En:" at bounding box center [512, 223] width 34 height 12
copy strong "Name En:"
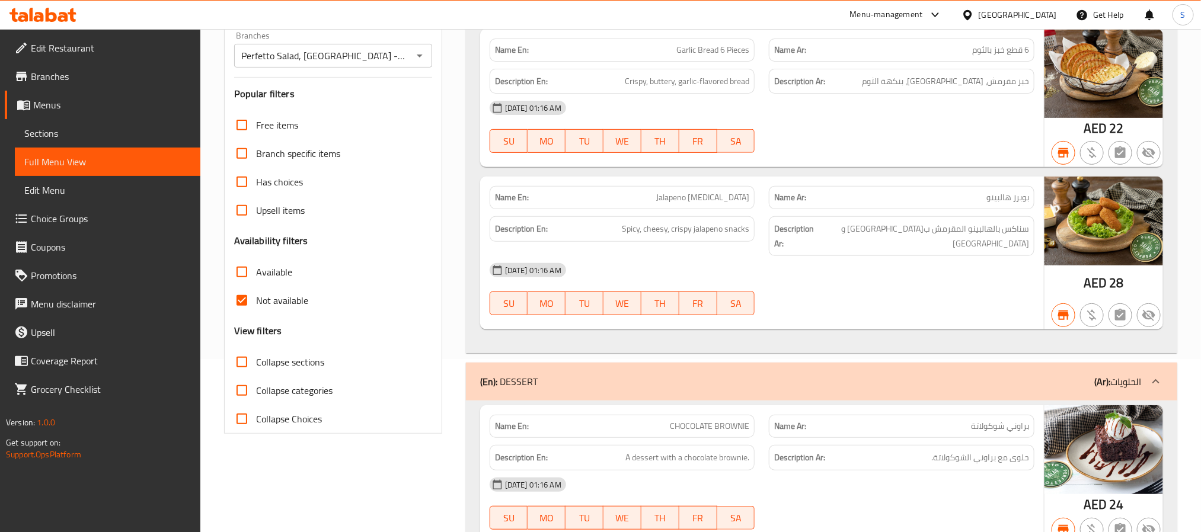
scroll to position [132, 0]
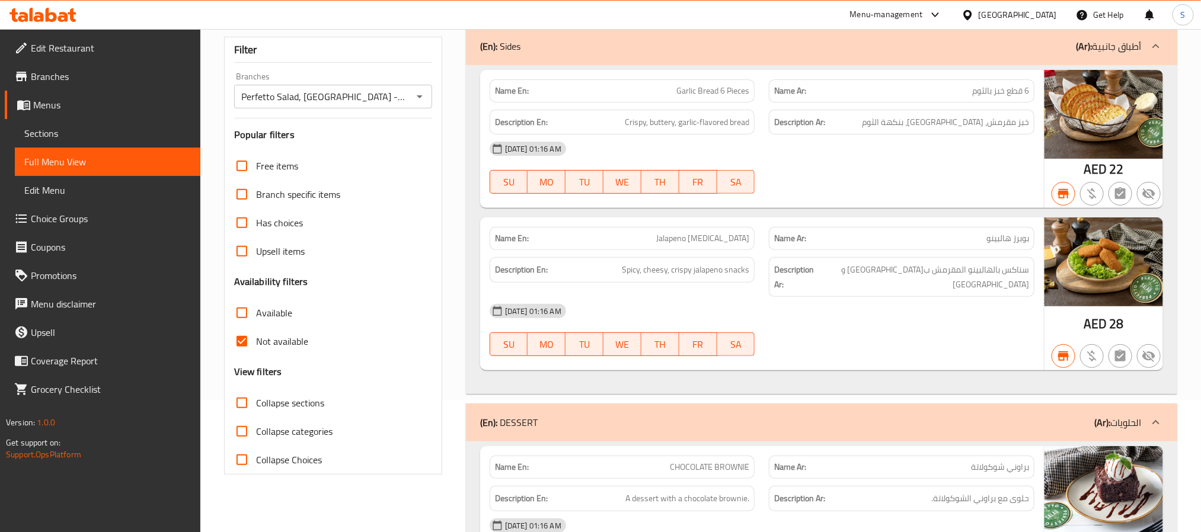
click at [240, 338] on input "Not available" at bounding box center [242, 341] width 28 height 28
checkbox input "false"
click at [452, 287] on div "Filter Branches Perfetto Salad, Jumeirah Lakes Towers - JLT Branches Popular fi…" at bounding box center [338, 318] width 242 height 596
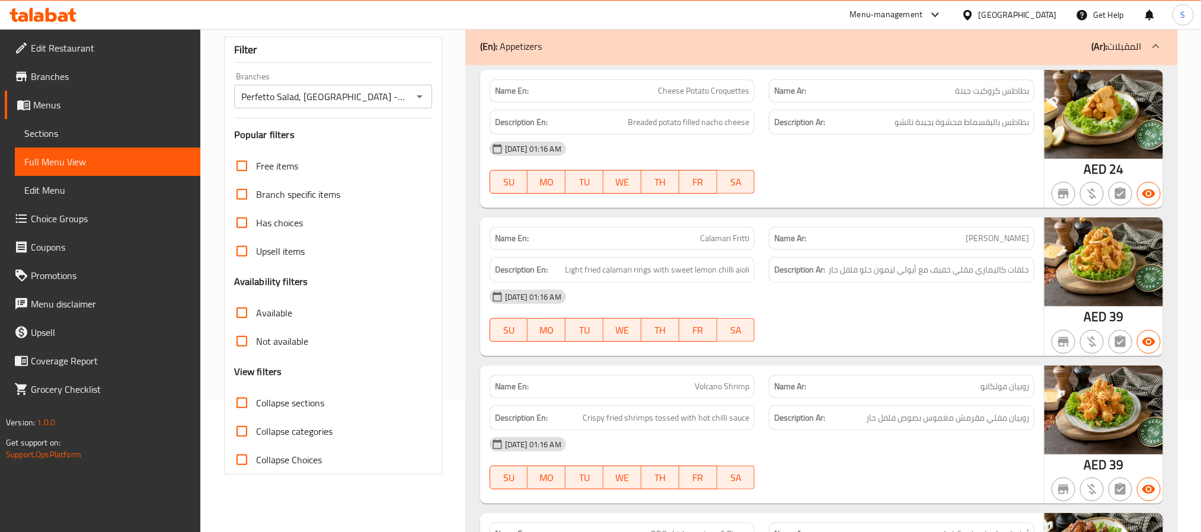
scroll to position [2873, 0]
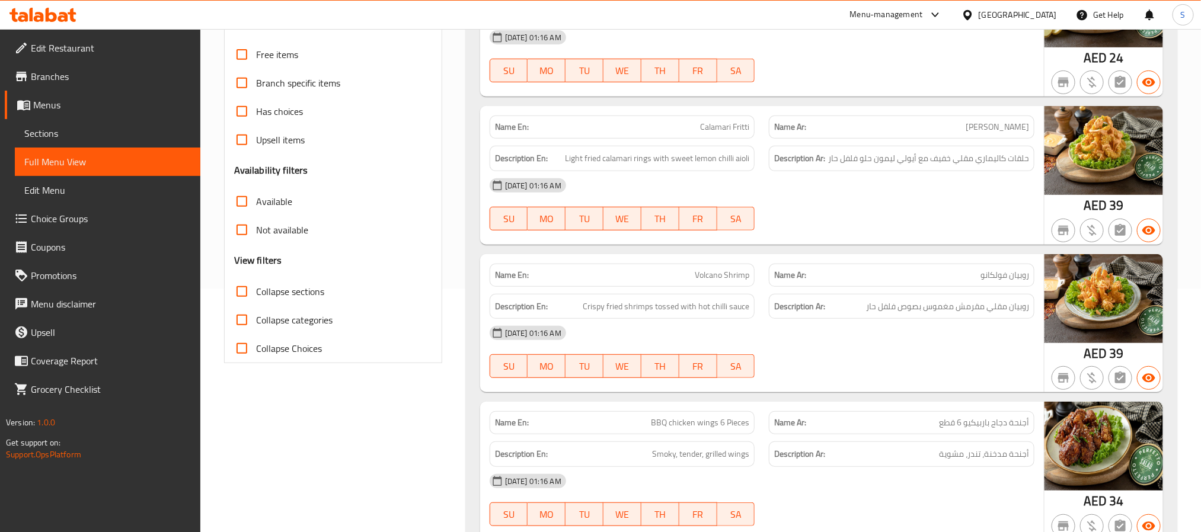
scroll to position [267, 0]
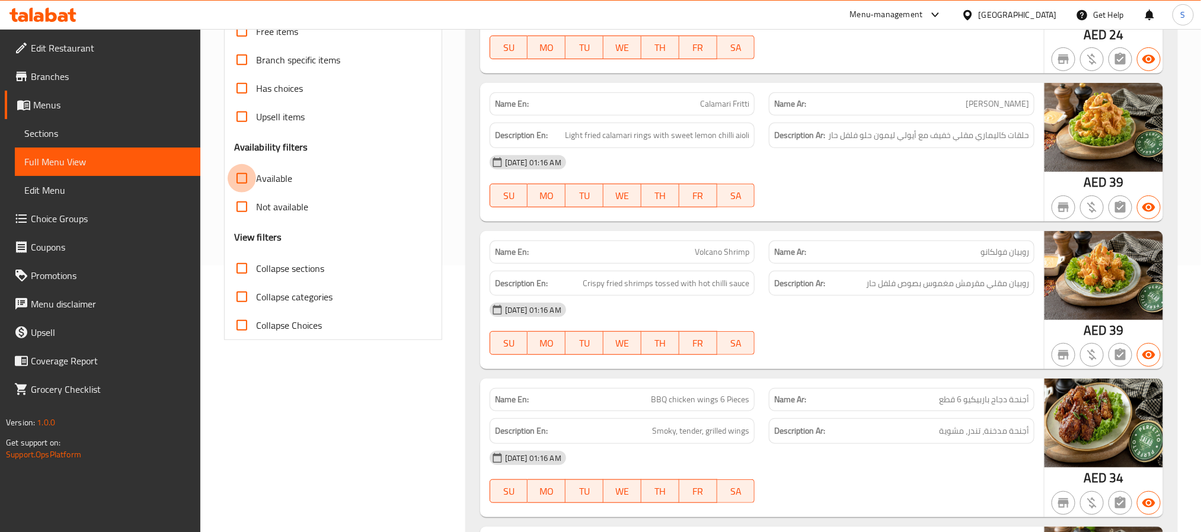
click at [240, 180] on input "Available" at bounding box center [242, 178] width 28 height 28
checkbox input "true"
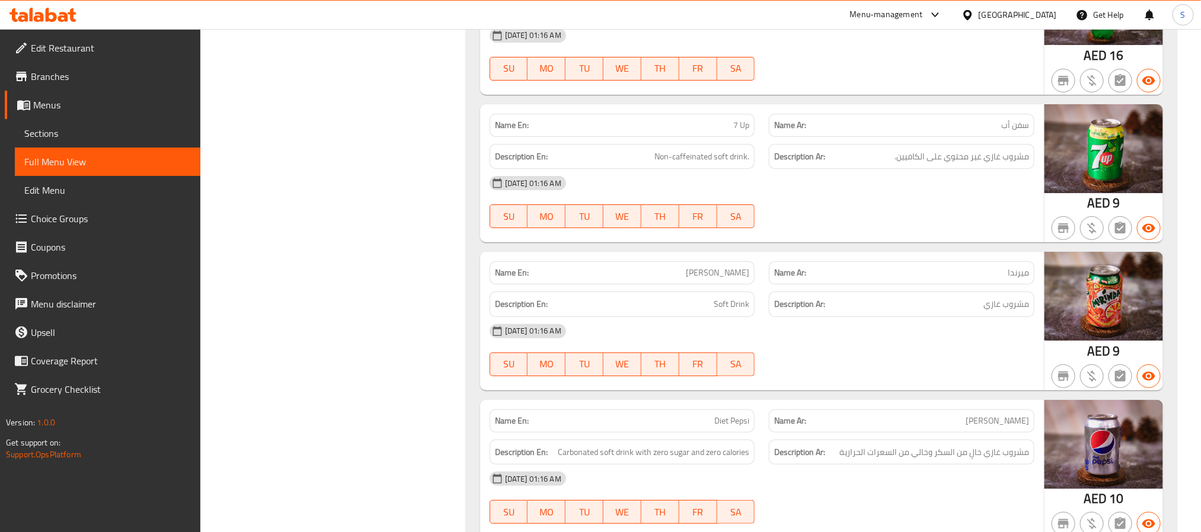
scroll to position [38335, 0]
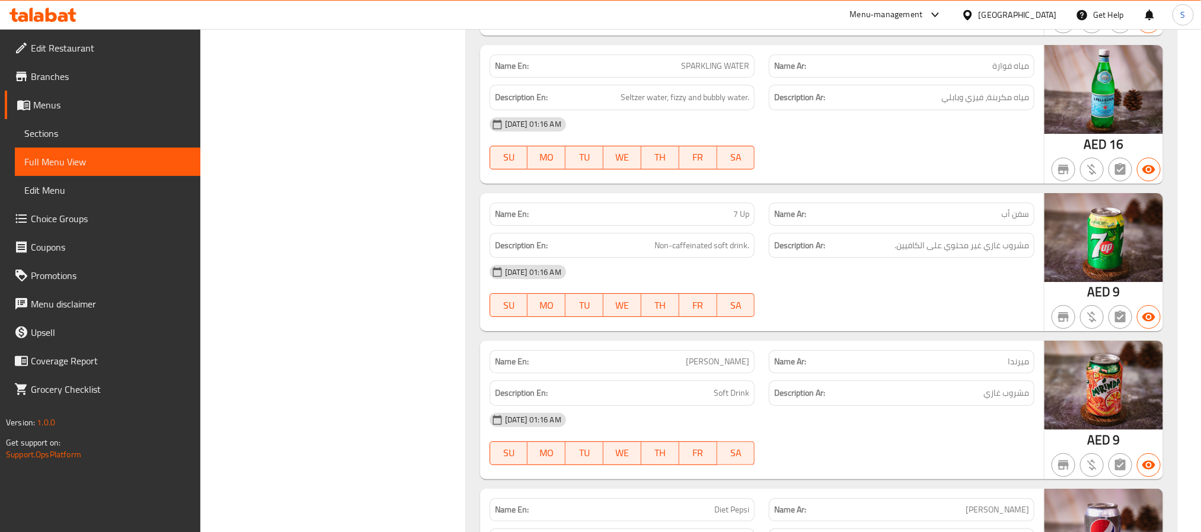
click at [91, 133] on span "Sections" at bounding box center [107, 133] width 167 height 14
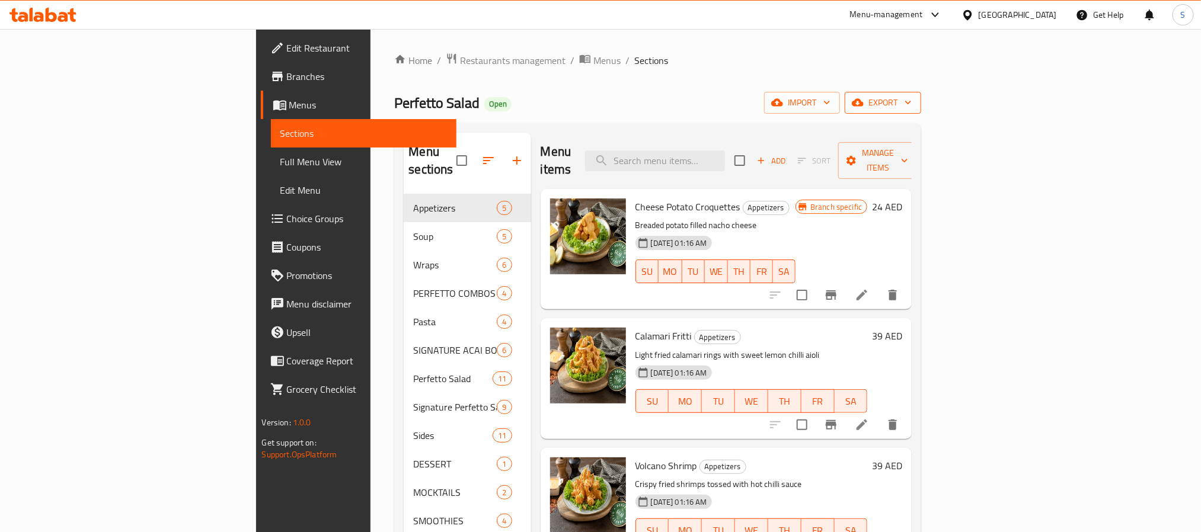
click at [914, 106] on icon "button" at bounding box center [908, 103] width 12 height 12
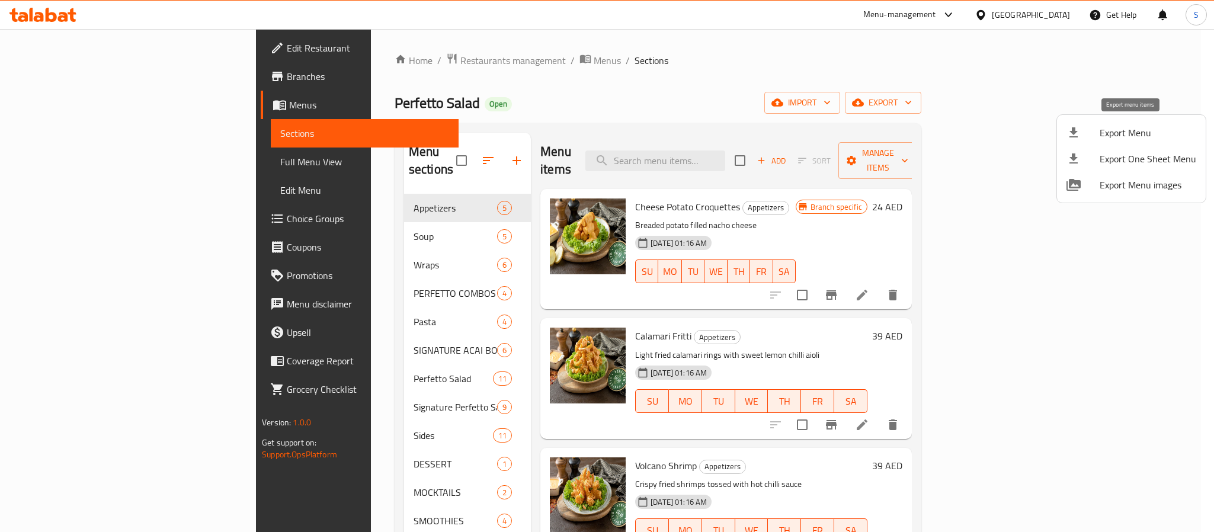
click at [1142, 127] on span "Export Menu" at bounding box center [1148, 133] width 97 height 14
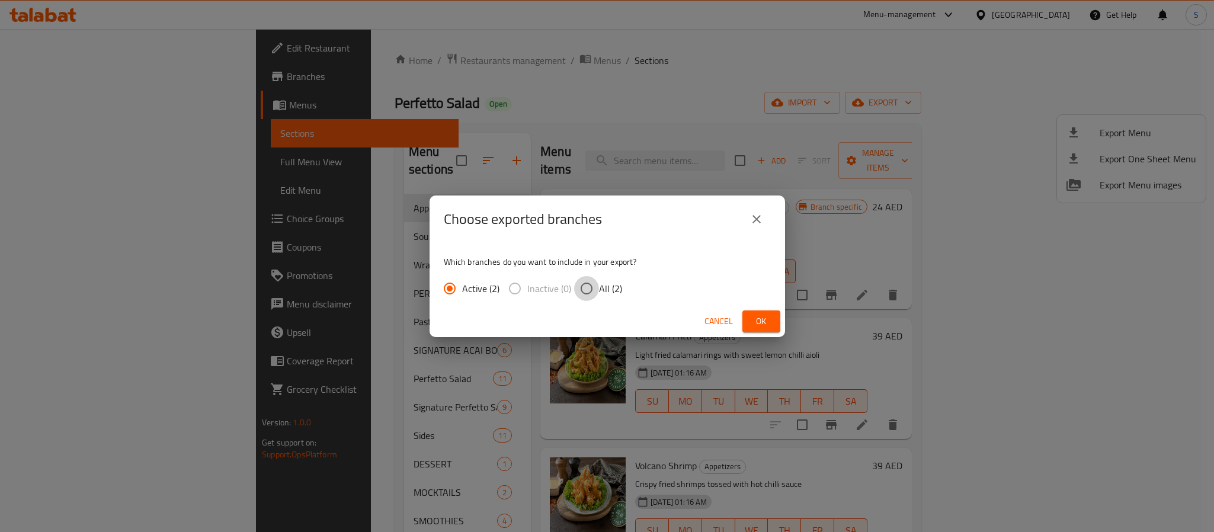
click at [596, 289] on input "All (2)" at bounding box center [586, 288] width 25 height 25
radio input "true"
click at [766, 315] on span "Ok" at bounding box center [761, 321] width 19 height 15
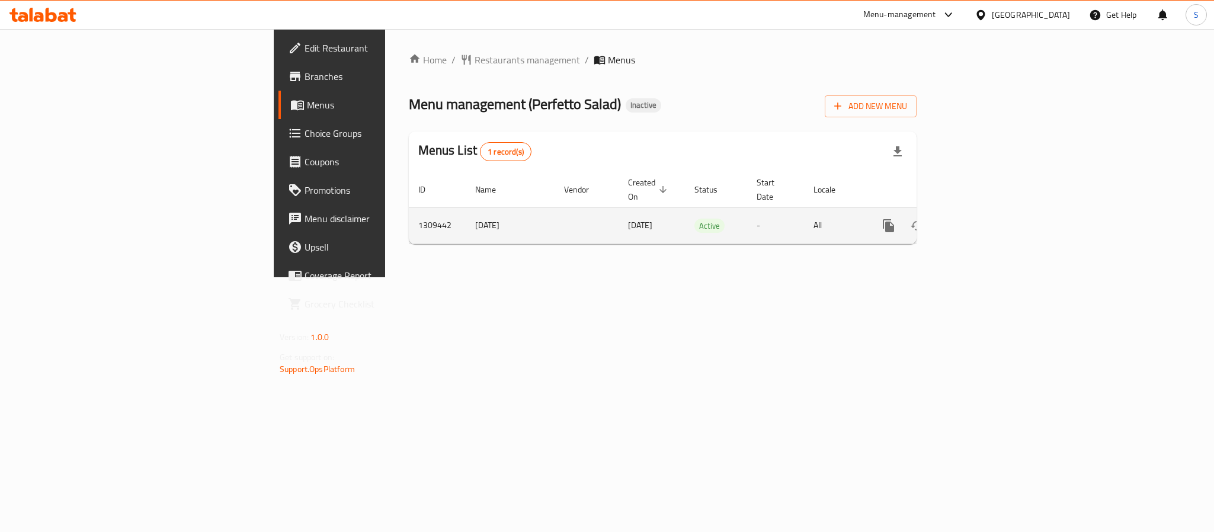
click at [982, 219] on icon "enhanced table" at bounding box center [974, 226] width 14 height 14
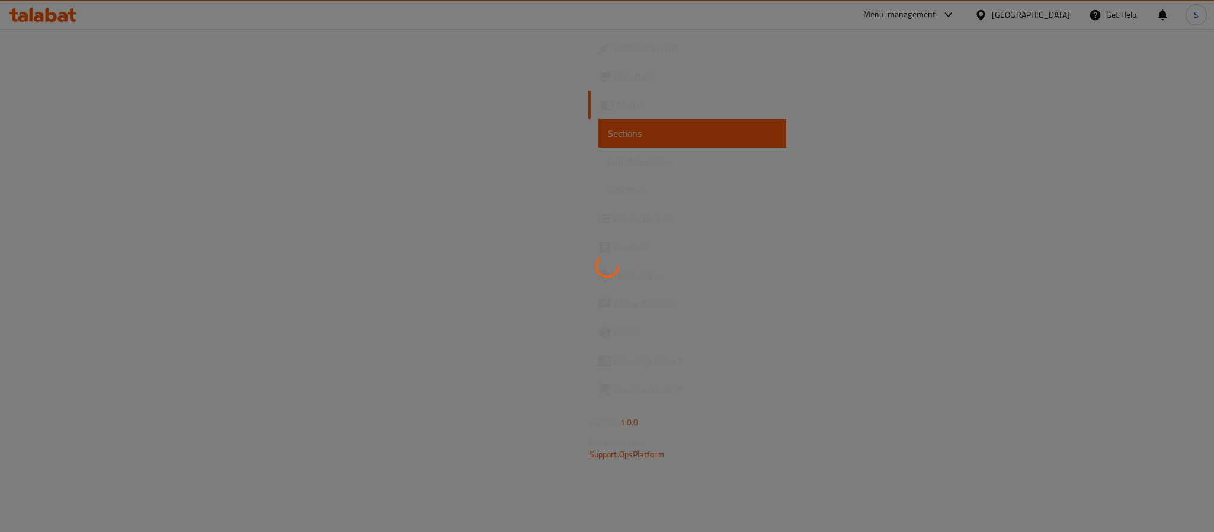
click at [100, 158] on div at bounding box center [607, 266] width 1214 height 532
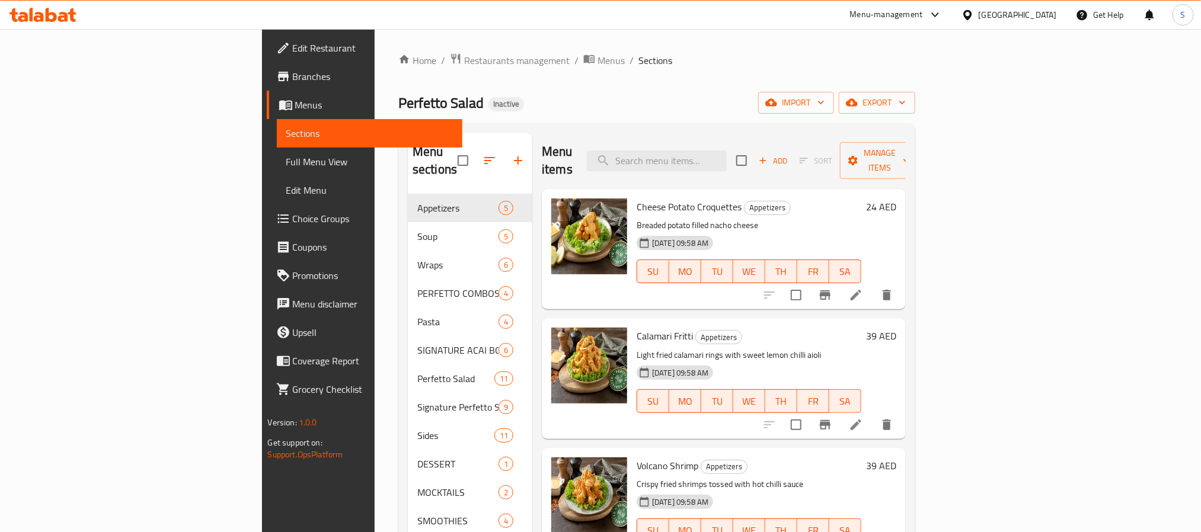
click at [286, 158] on span "Full Menu View" at bounding box center [369, 162] width 167 height 14
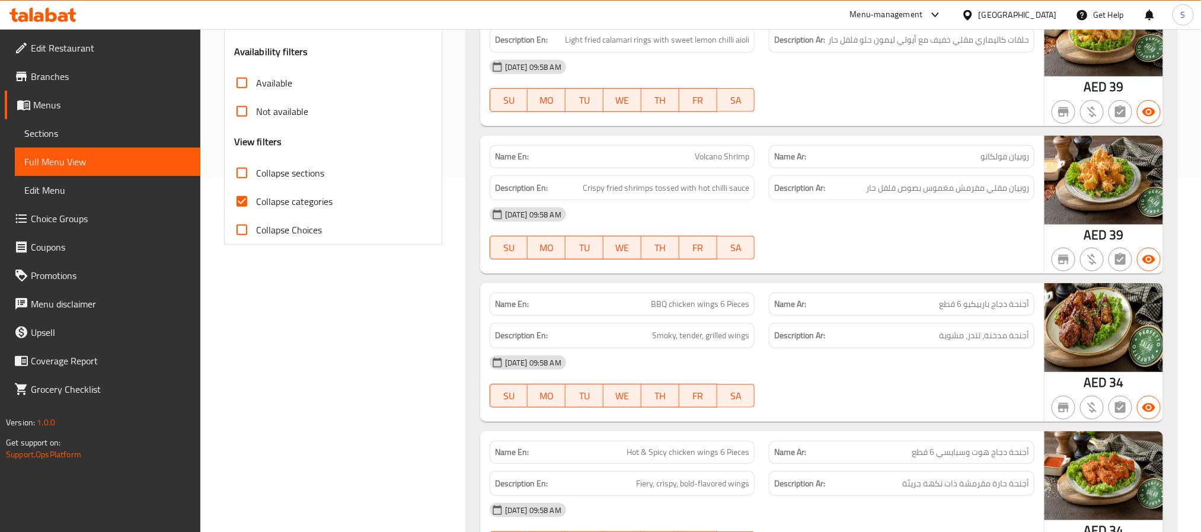
scroll to position [445, 0]
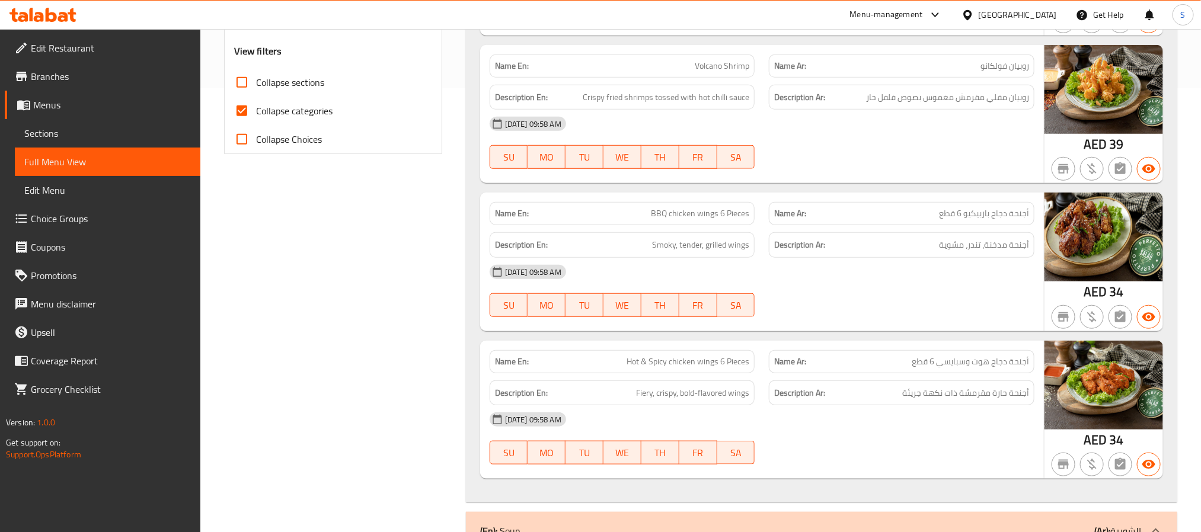
click at [235, 109] on input "Collapse categories" at bounding box center [242, 111] width 28 height 28
checkbox input "false"
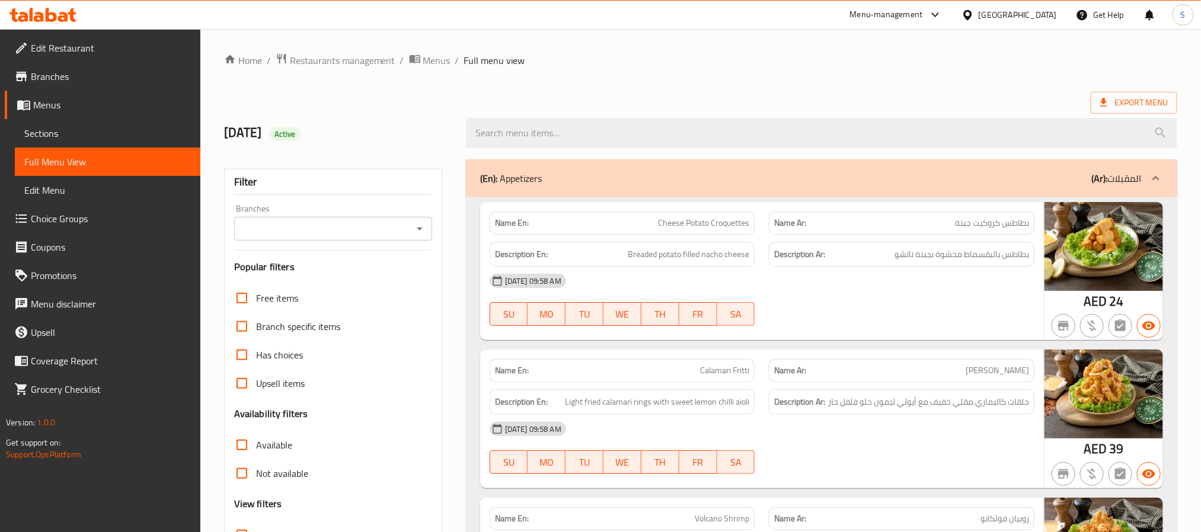
scroll to position [89, 0]
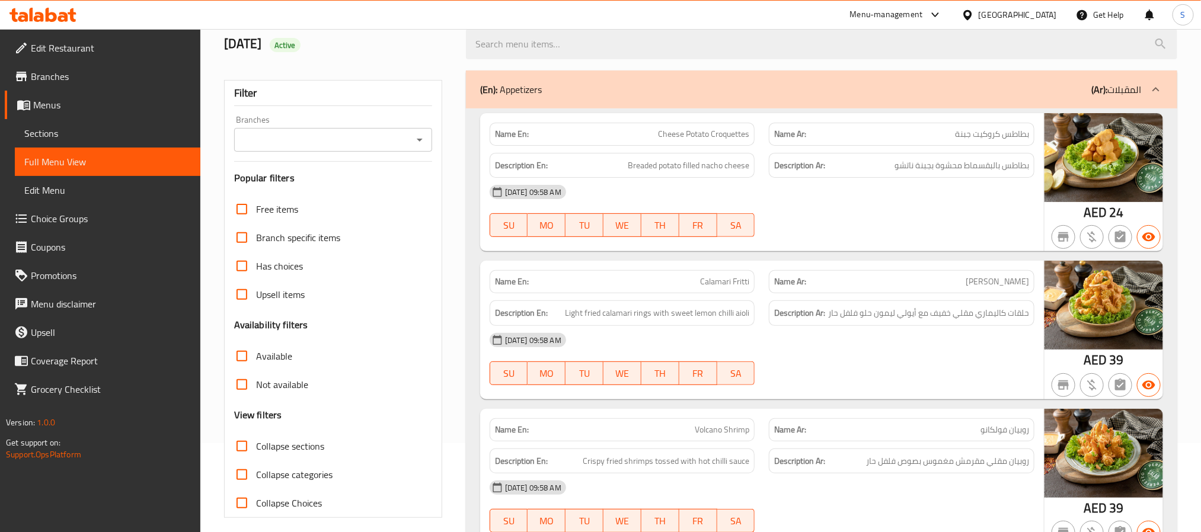
click at [420, 137] on icon "Open" at bounding box center [420, 140] width 14 height 14
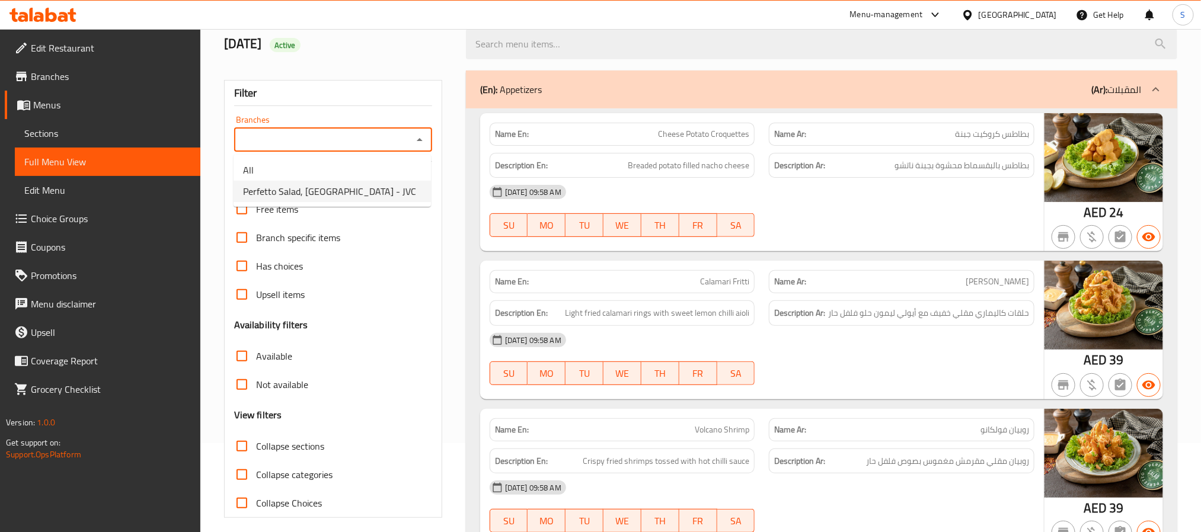
click at [357, 189] on span "Perfetto Salad, [GEOGRAPHIC_DATA] - JVC" at bounding box center [329, 191] width 173 height 14
type input "Perfetto Salad, [GEOGRAPHIC_DATA] - JVC"
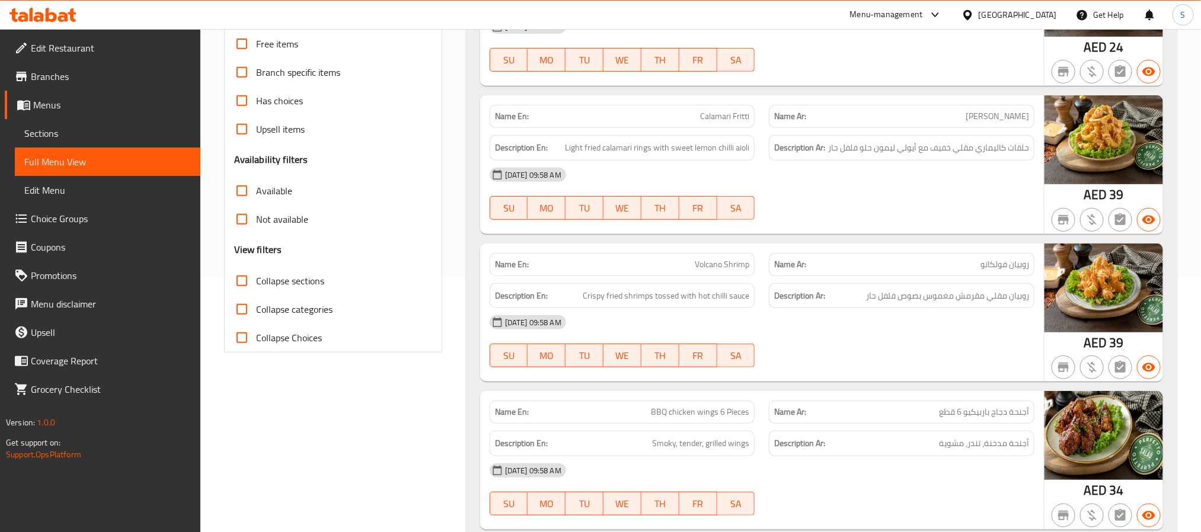
scroll to position [267, 0]
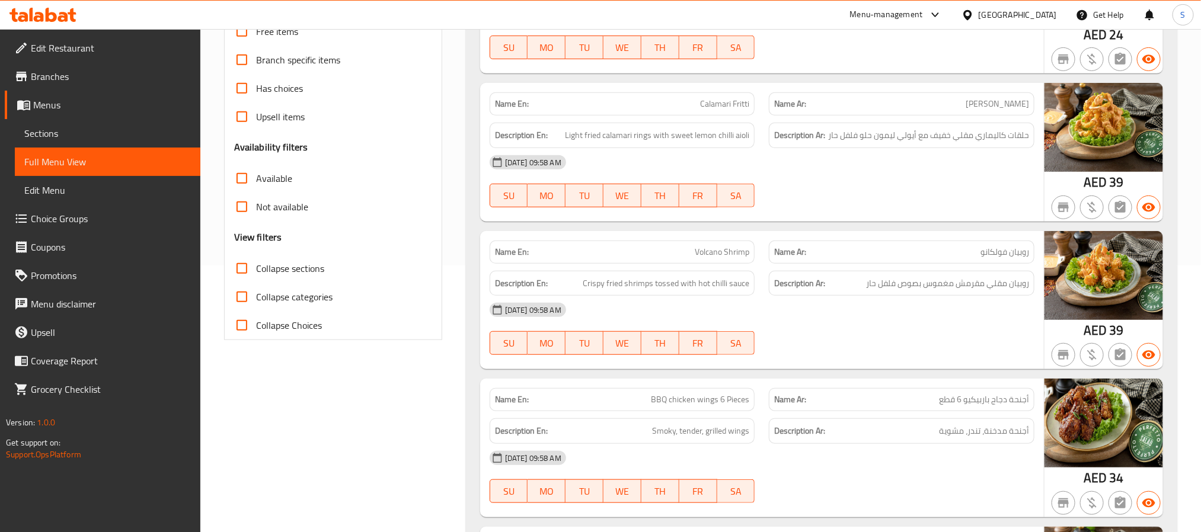
drag, startPoint x: 248, startPoint y: 181, endPoint x: 637, endPoint y: 296, distance: 405.3
click at [247, 181] on input "Available" at bounding box center [242, 178] width 28 height 28
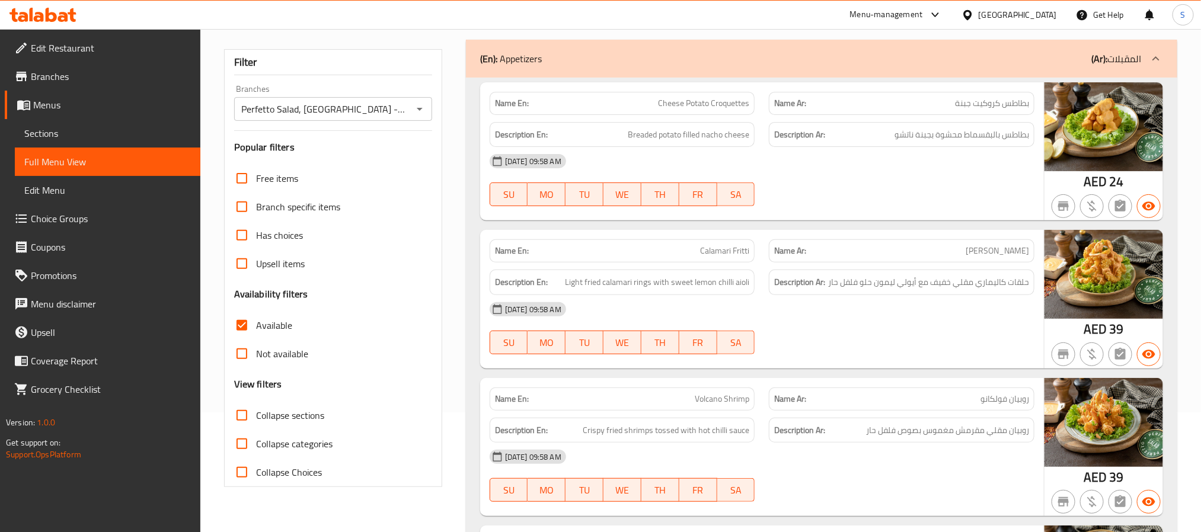
scroll to position [0, 0]
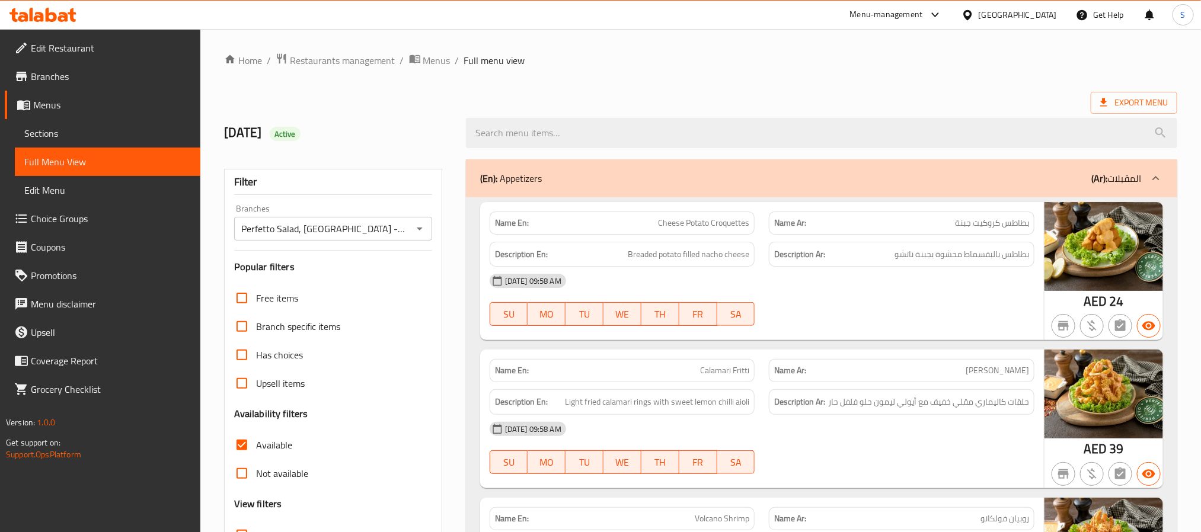
click at [242, 448] on input "Available" at bounding box center [242, 445] width 28 height 28
checkbox input "false"
click at [238, 473] on input "Not available" at bounding box center [242, 473] width 28 height 28
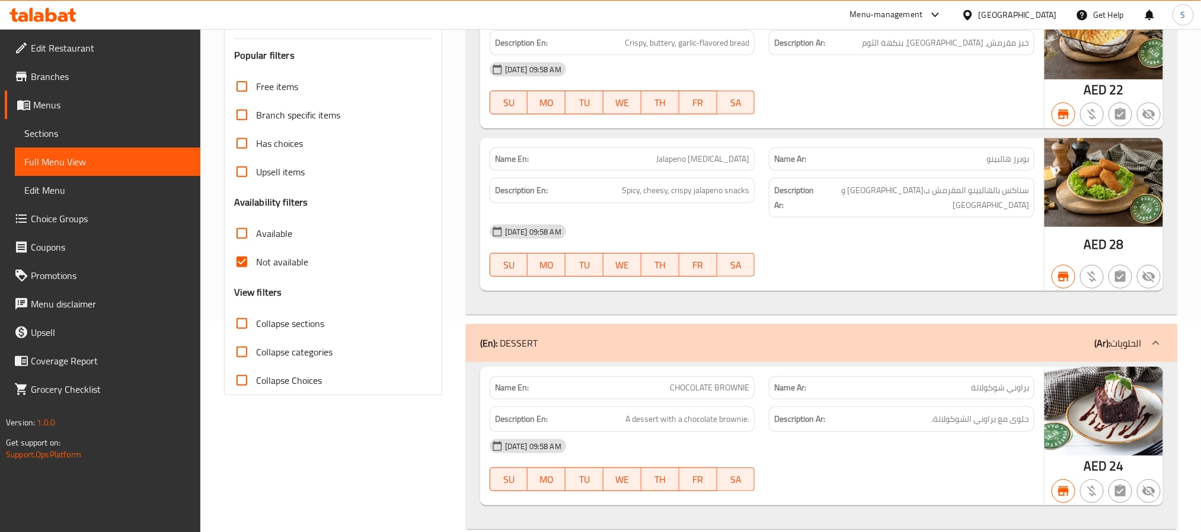
scroll to position [221, 0]
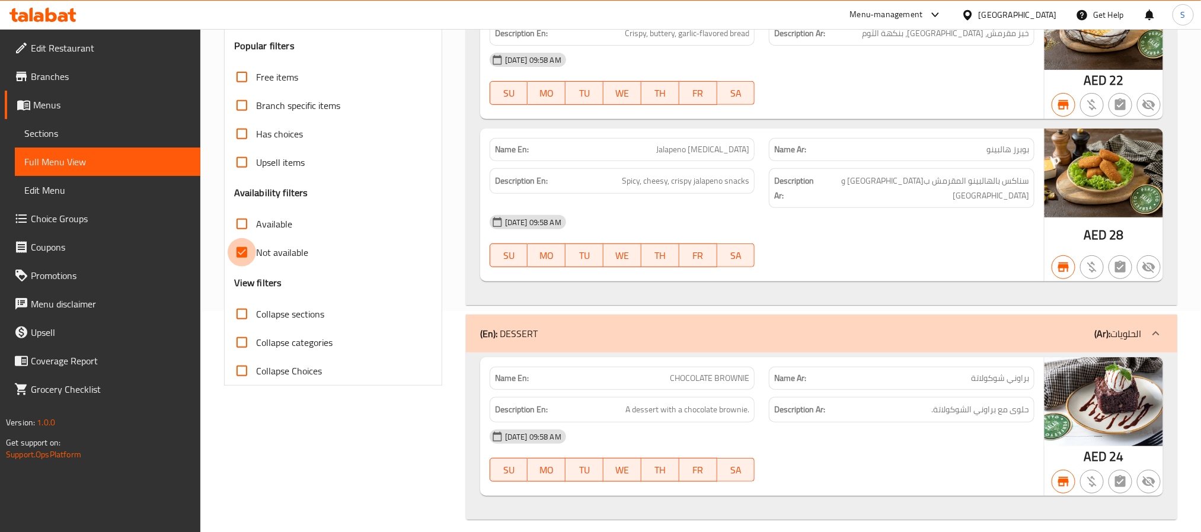
click at [242, 250] on input "Not available" at bounding box center [242, 252] width 28 height 28
checkbox input "false"
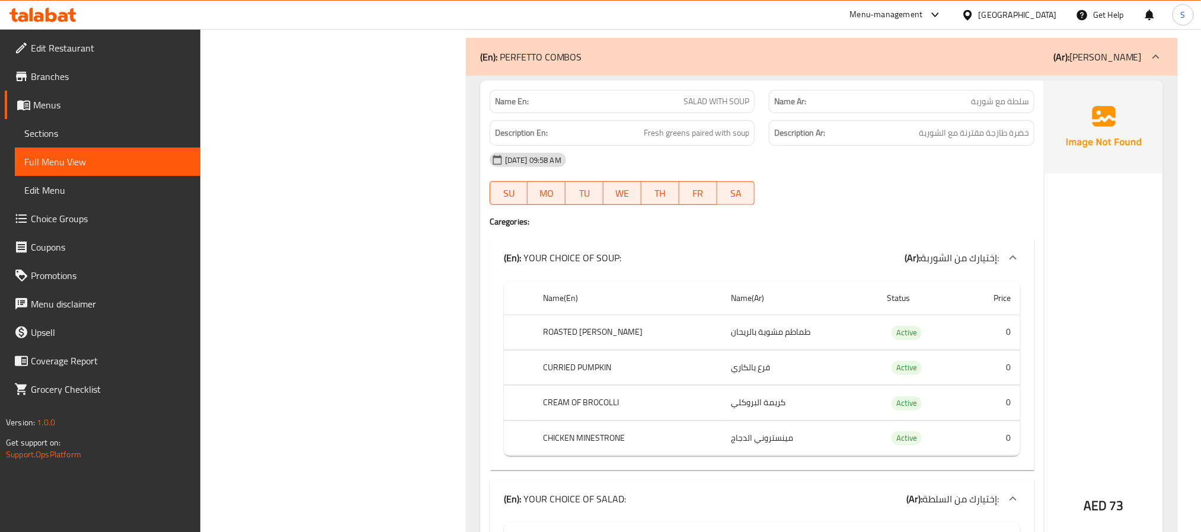
scroll to position [2251, 0]
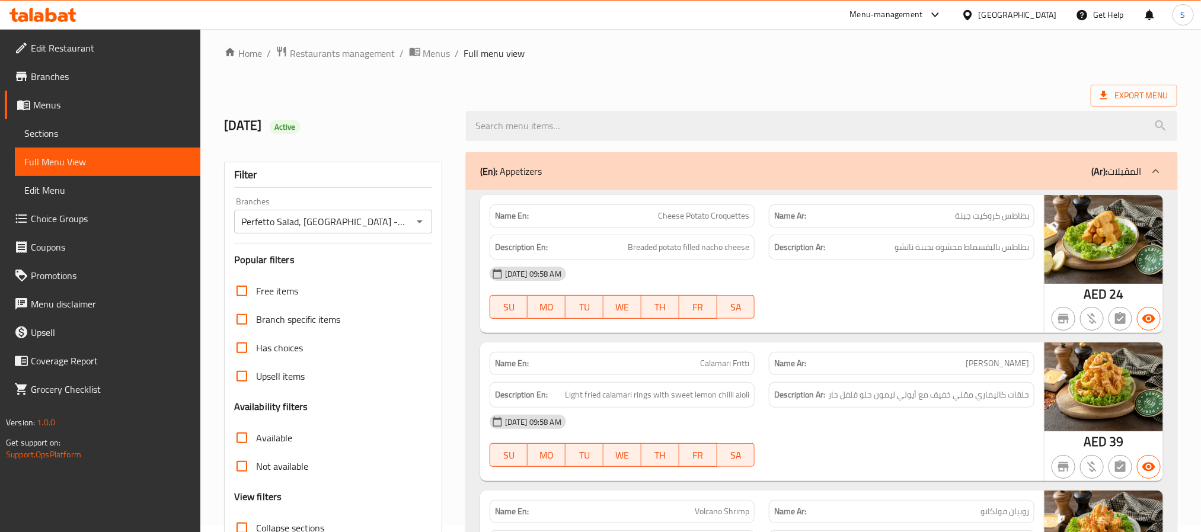
scroll to position [0, 0]
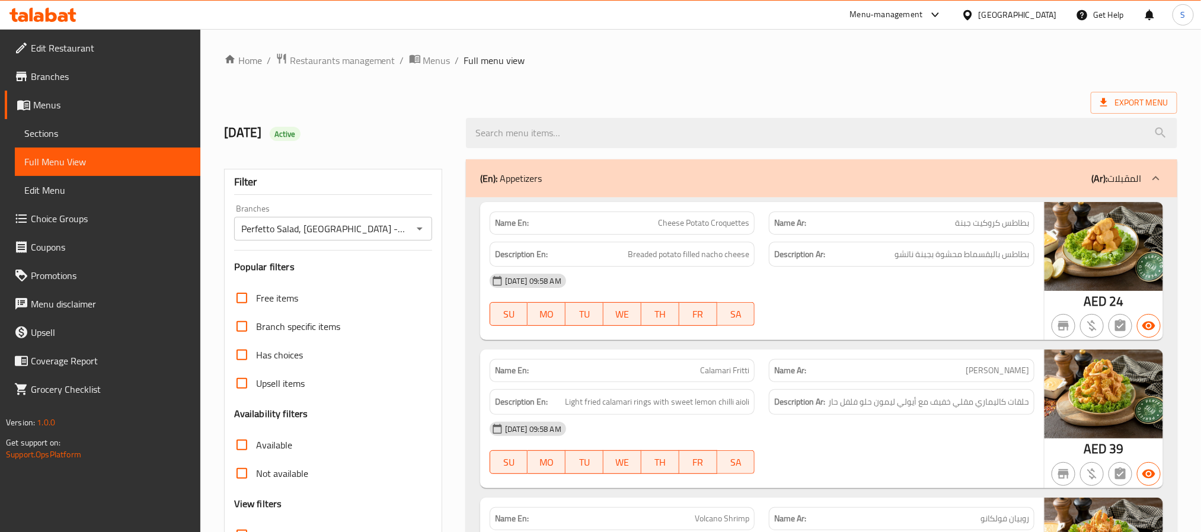
click at [240, 447] on input "Available" at bounding box center [242, 445] width 28 height 28
checkbox input "true"
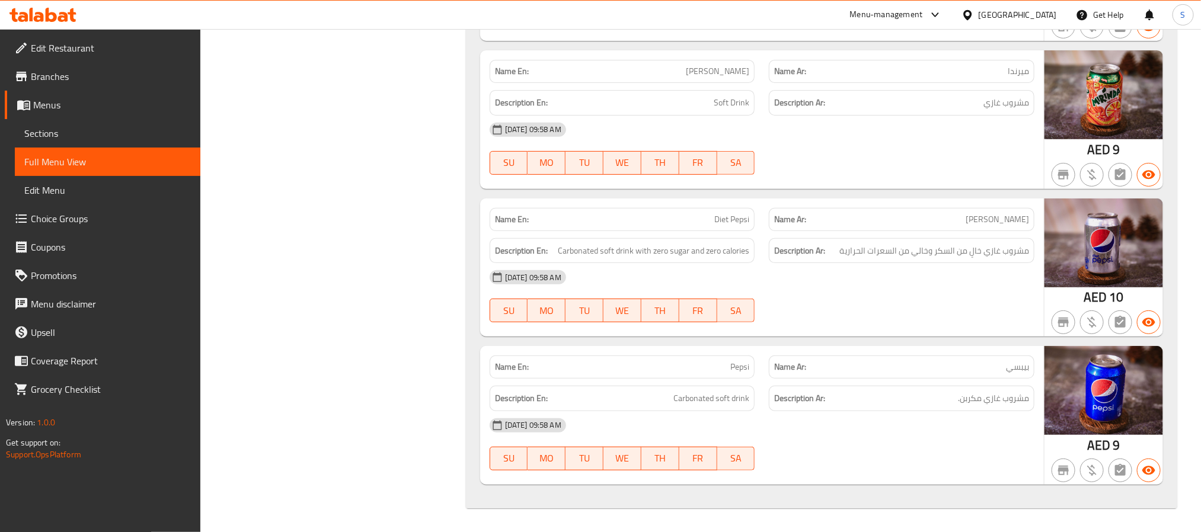
scroll to position [38602, 0]
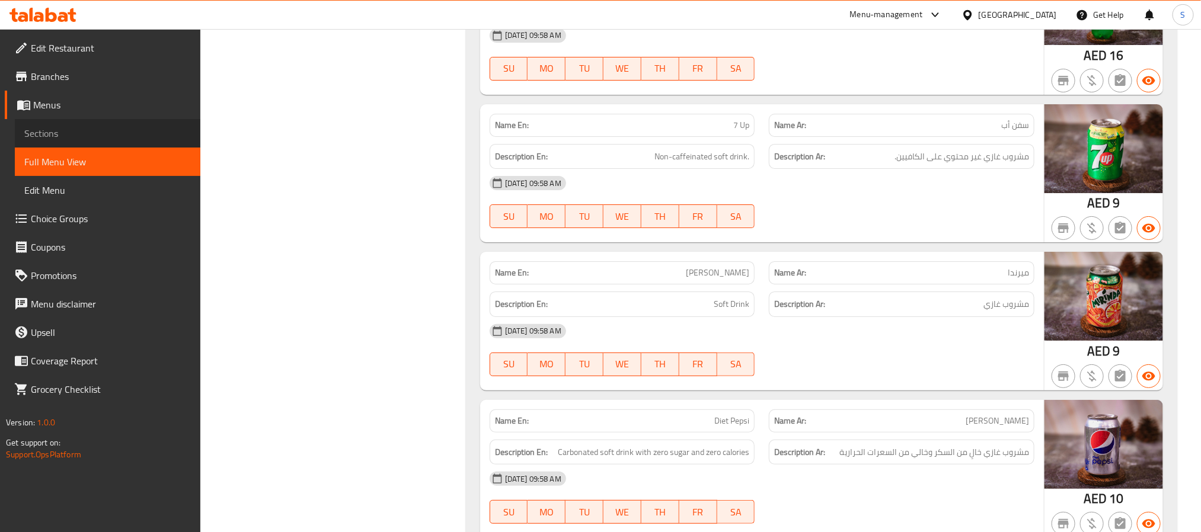
click at [78, 130] on span "Sections" at bounding box center [107, 133] width 167 height 14
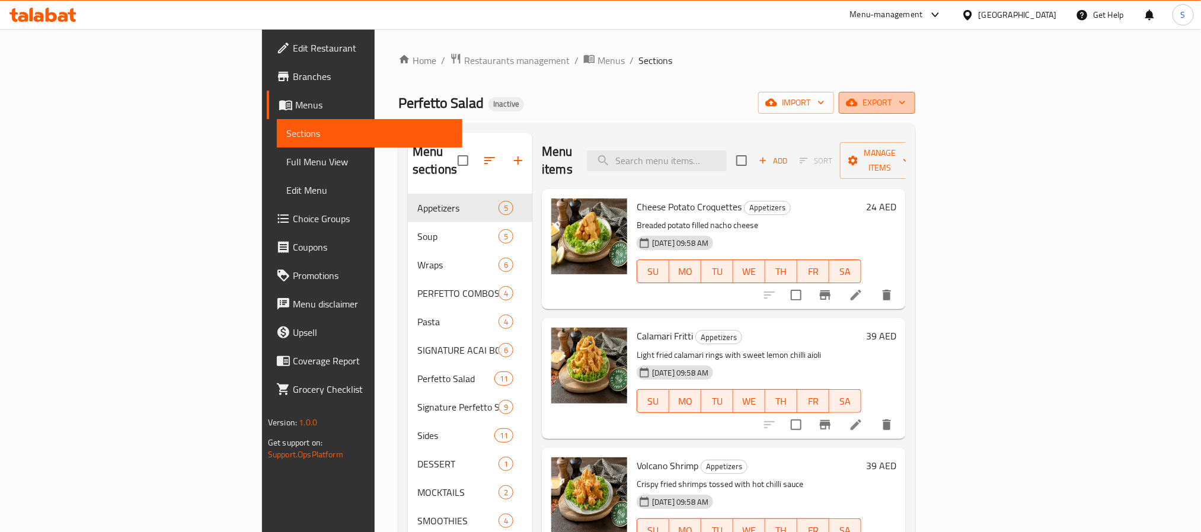
click at [906, 97] on span "export" at bounding box center [876, 102] width 57 height 15
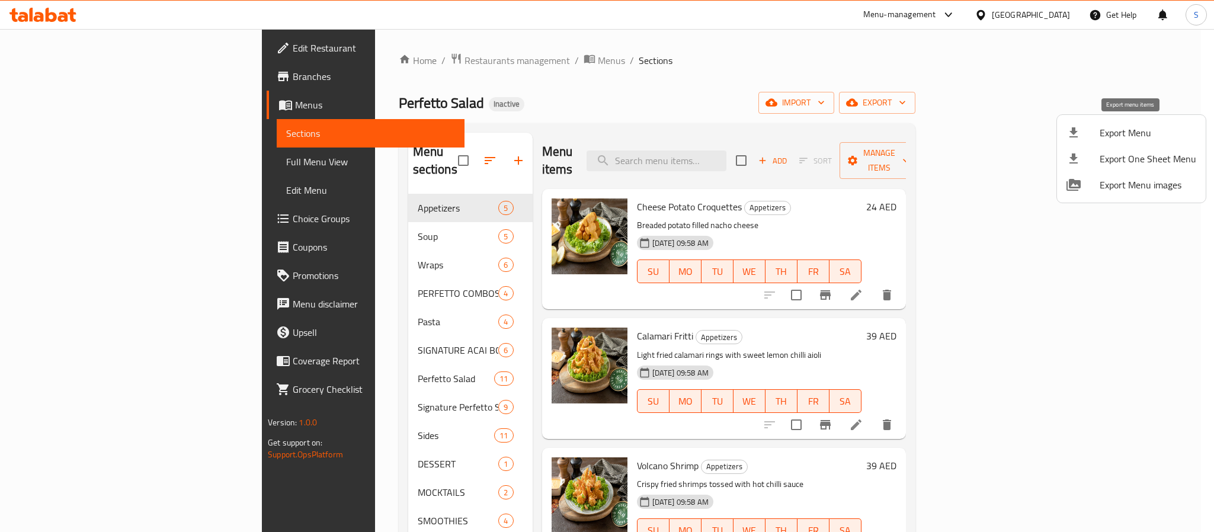
click at [1140, 129] on span "Export Menu" at bounding box center [1148, 133] width 97 height 14
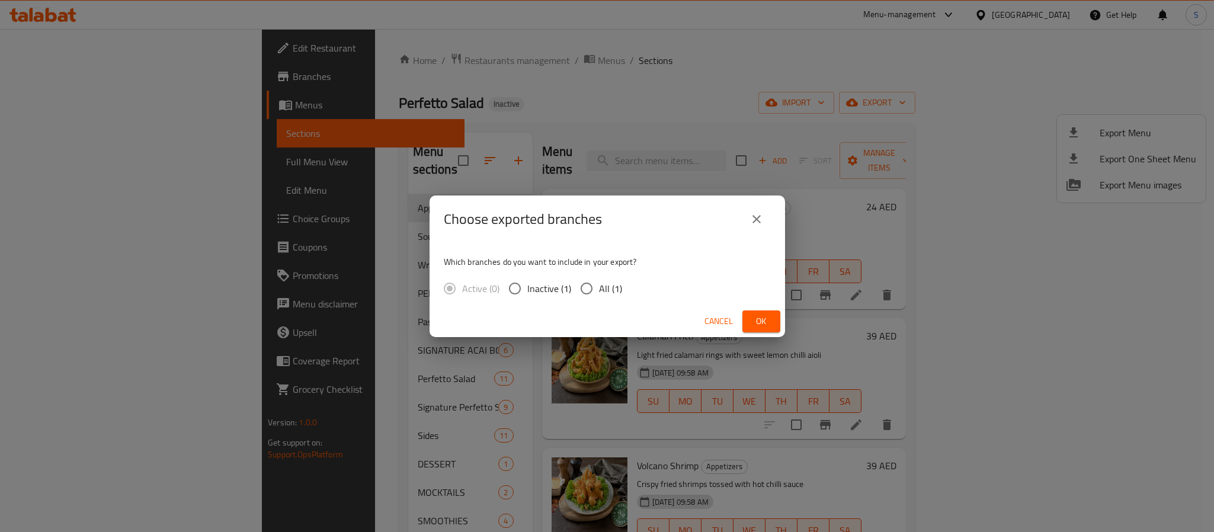
click at [583, 292] on input "All (1)" at bounding box center [586, 288] width 25 height 25
radio input "true"
click at [757, 317] on span "Ok" at bounding box center [761, 321] width 19 height 15
